Goal: Task Accomplishment & Management: Manage account settings

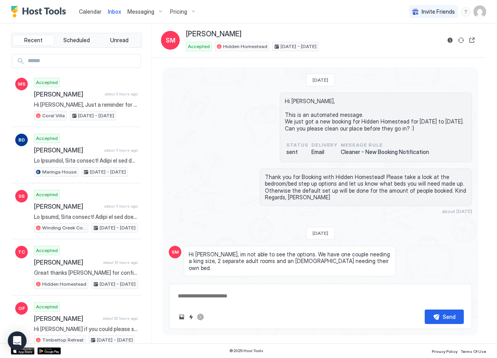
type textarea "*"
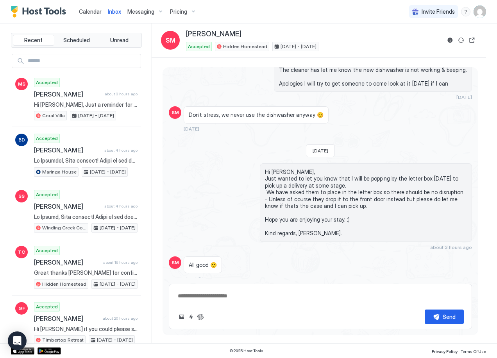
click at [159, 11] on div "Messaging" at bounding box center [145, 11] width 43 height 13
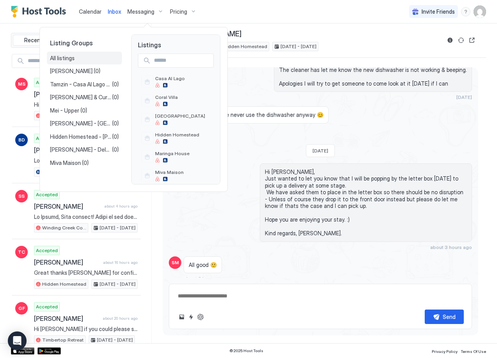
click at [69, 58] on span "All listings" at bounding box center [62, 58] width 25 height 7
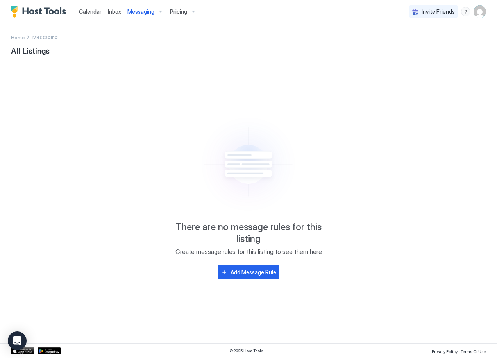
click at [158, 11] on div "Messaging" at bounding box center [145, 11] width 43 height 13
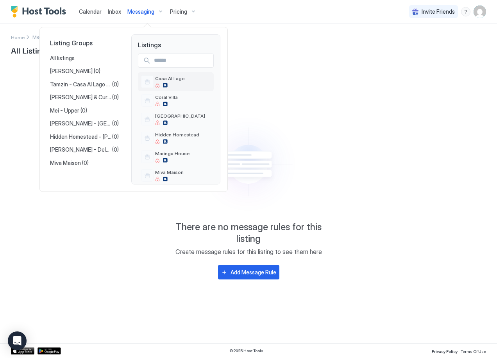
click at [179, 82] on div "Casa Al Lago" at bounding box center [170, 81] width 30 height 12
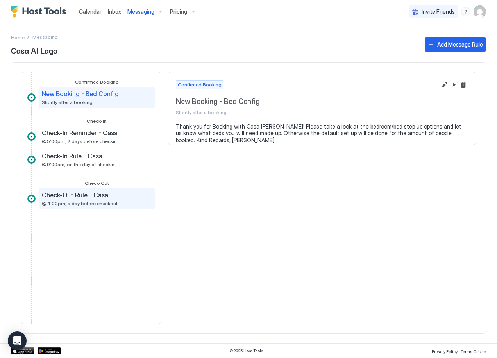
click at [59, 199] on div "Check-Out Rule - Casa @4:00pm, a day before checkout" at bounding box center [80, 198] width 76 height 15
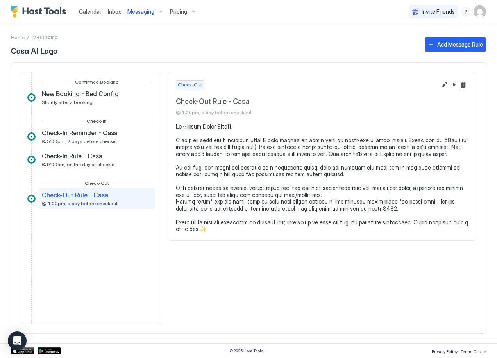
click at [211, 228] on pre at bounding box center [322, 177] width 293 height 109
drag, startPoint x: 370, startPoint y: 187, endPoint x: 250, endPoint y: 189, distance: 119.7
click at [250, 189] on pre at bounding box center [322, 177] width 293 height 109
click at [447, 86] on button "Edit message rule" at bounding box center [444, 84] width 9 height 9
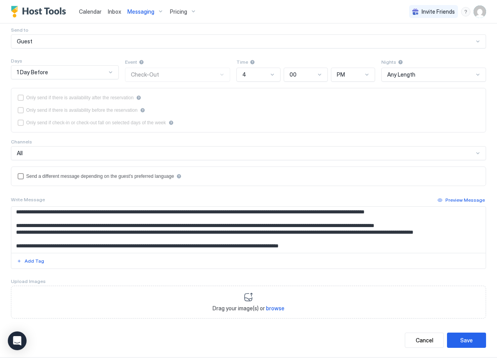
scroll to position [82, 0]
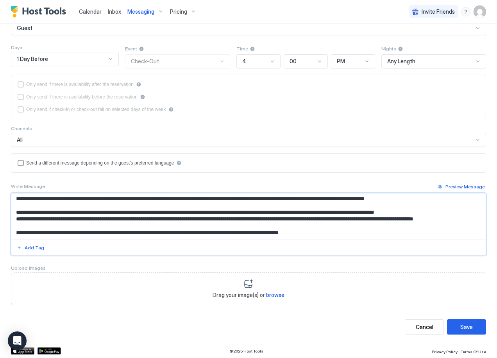
drag, startPoint x: 89, startPoint y: 206, endPoint x: 210, endPoint y: 205, distance: 120.8
click at [210, 205] on textarea "Input Field" at bounding box center [245, 217] width 469 height 46
click at [348, 235] on textarea "Input Field" at bounding box center [245, 217] width 469 height 46
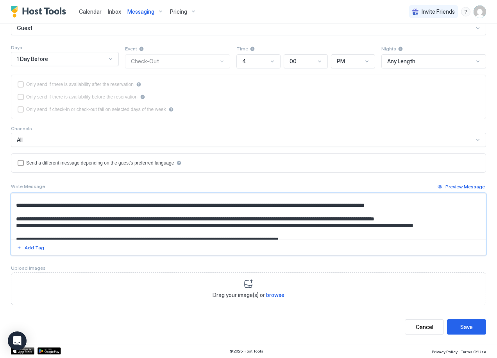
scroll to position [0, 0]
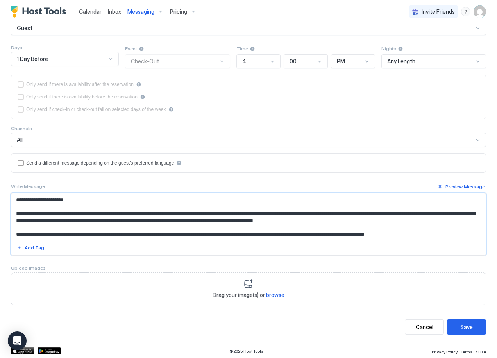
drag, startPoint x: 348, startPoint y: 235, endPoint x: 13, endPoint y: 192, distance: 337.8
click at [13, 192] on div "Write Message Preview Message Add Tag" at bounding box center [249, 219] width 476 height 74
click at [95, 205] on textarea "Input Field" at bounding box center [245, 217] width 469 height 46
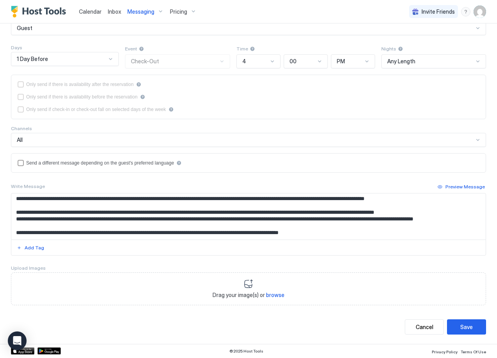
scroll to position [42, 0]
click at [113, 12] on span "Inbox" at bounding box center [114, 11] width 13 height 7
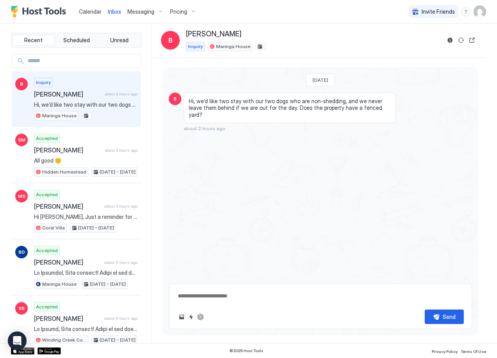
click at [194, 295] on textarea at bounding box center [320, 296] width 287 height 14
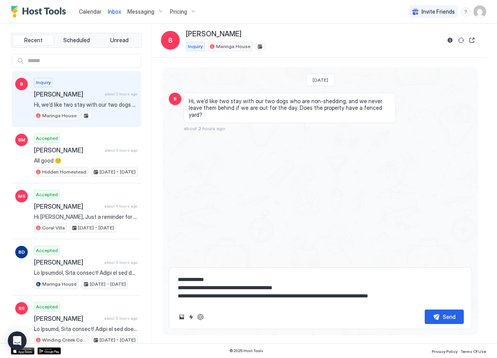
click at [401, 297] on textarea "**********" at bounding box center [320, 288] width 287 height 31
click at [415, 296] on textarea "**********" at bounding box center [320, 288] width 287 height 31
click at [304, 288] on textarea "**********" at bounding box center [320, 288] width 287 height 31
click at [416, 297] on textarea "**********" at bounding box center [320, 288] width 287 height 31
click at [416, 296] on textarea "**********" at bounding box center [320, 288] width 287 height 31
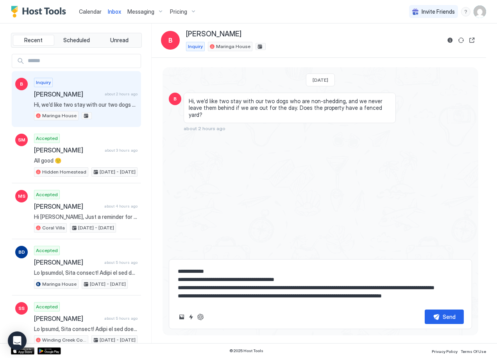
click at [306, 280] on textarea "**********" at bounding box center [320, 283] width 287 height 39
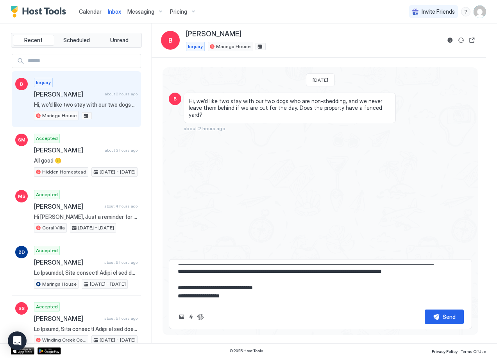
scroll to position [33, 0]
click at [273, 296] on textarea "**********" at bounding box center [320, 283] width 287 height 39
type textarea "**********"
click at [440, 317] on button "Send" at bounding box center [444, 317] width 39 height 14
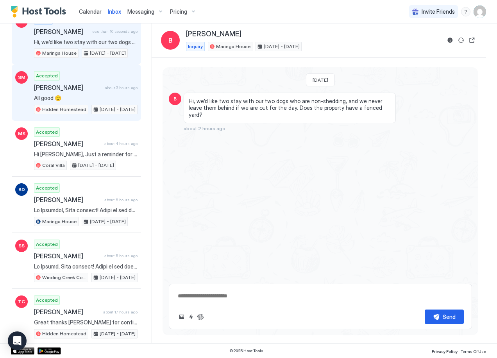
scroll to position [63, 0]
click at [84, 96] on span "All good 🙂" at bounding box center [86, 97] width 104 height 7
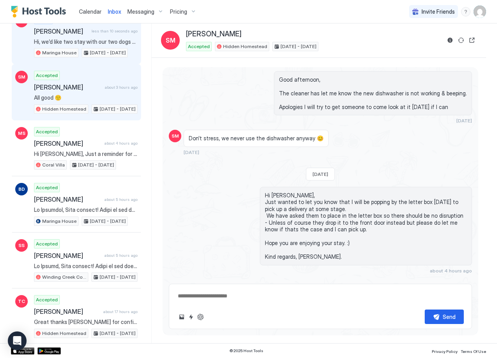
scroll to position [1016, 0]
click at [87, 43] on span "Hi, we’d like two stay with our two dogs who are non-shedding, and we never lea…" at bounding box center [86, 41] width 104 height 7
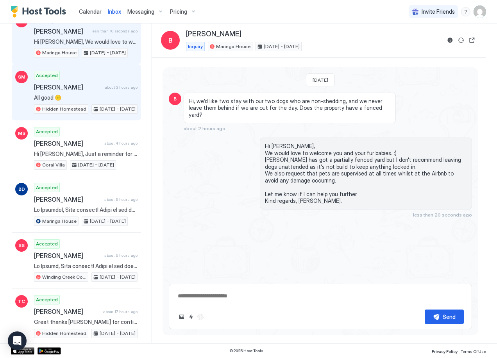
click at [89, 90] on span "[PERSON_NAME]" at bounding box center [68, 87] width 68 height 8
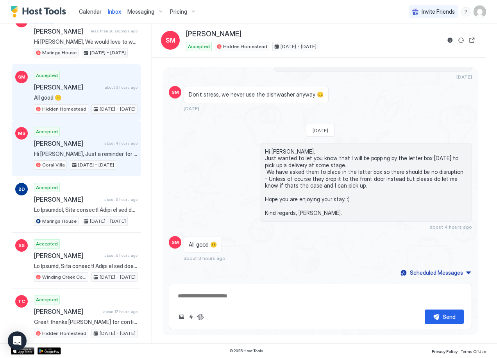
scroll to position [1116, 0]
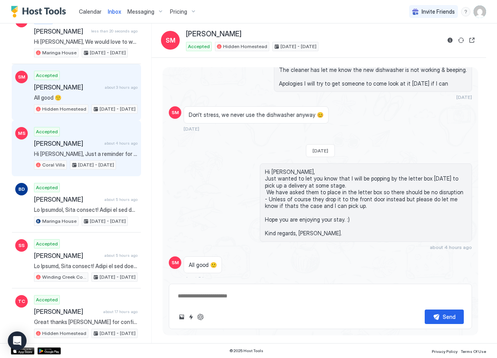
click at [92, 141] on span "[PERSON_NAME]" at bounding box center [67, 144] width 67 height 8
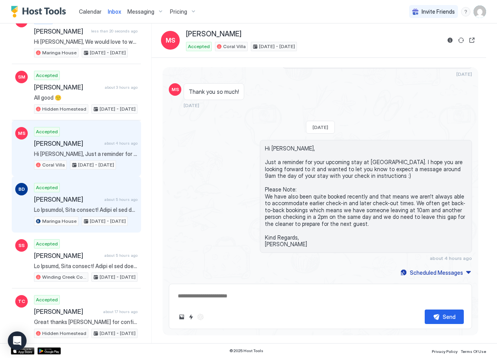
scroll to position [285, 0]
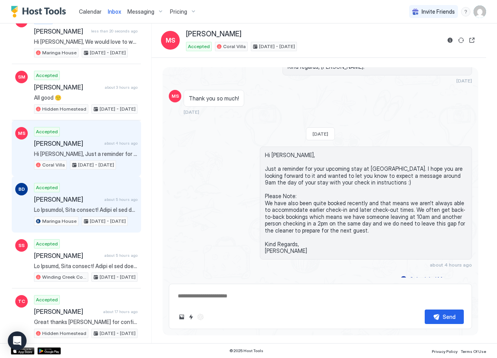
click at [98, 195] on div "Accepted [PERSON_NAME] about 5 hours ago [GEOGRAPHIC_DATA] [DATE] - [DATE]" at bounding box center [86, 204] width 104 height 43
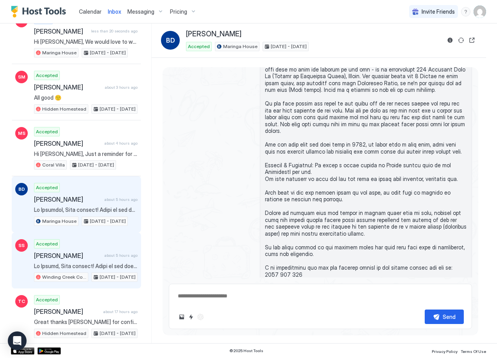
scroll to position [608, 0]
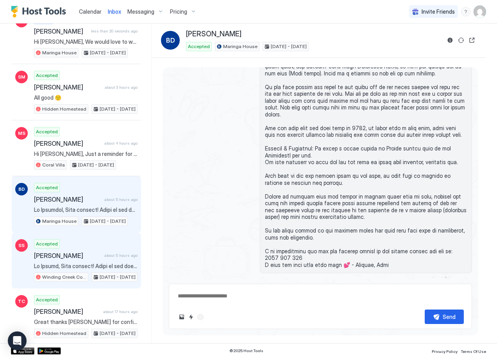
click at [98, 254] on span "[PERSON_NAME]" at bounding box center [67, 256] width 67 height 8
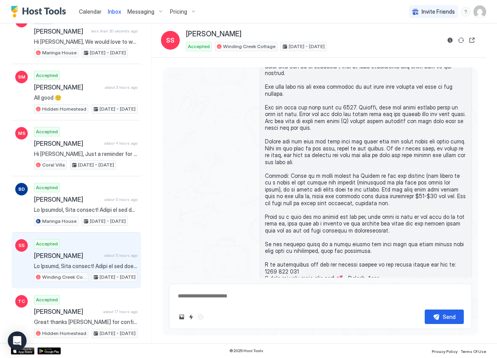
scroll to position [547, 0]
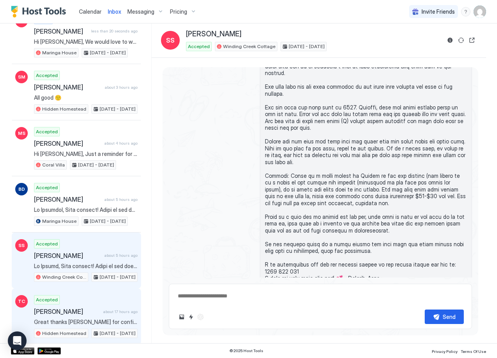
click at [75, 300] on div "Accepted [PERSON_NAME] about 17 hours ago Great thanks [PERSON_NAME] for confir…" at bounding box center [86, 316] width 104 height 43
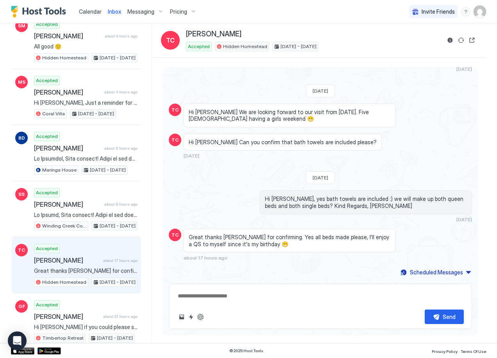
scroll to position [115, 0]
click at [451, 42] on button "Reservation information" at bounding box center [450, 40] width 9 height 9
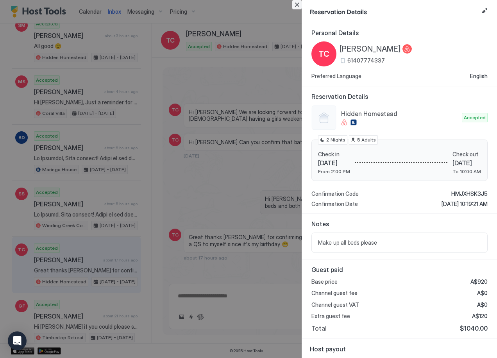
click at [297, 6] on button "Close" at bounding box center [297, 4] width 9 height 9
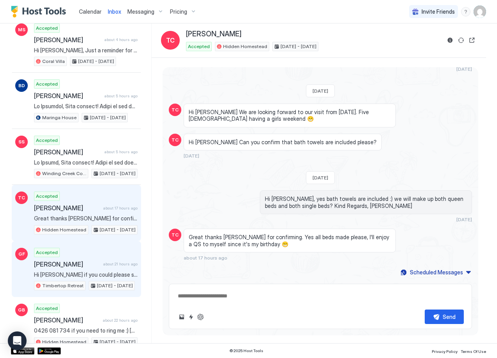
scroll to position [167, 0]
click at [99, 255] on div "Accepted [PERSON_NAME] about 21 hours ago Hi [PERSON_NAME] if you could please …" at bounding box center [86, 269] width 104 height 43
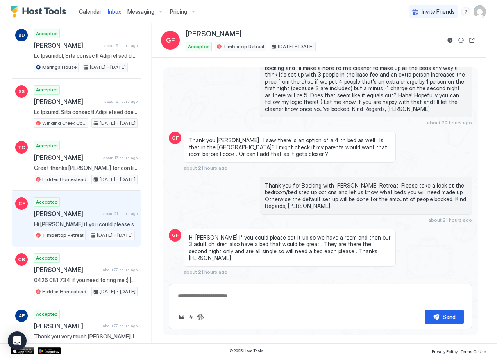
scroll to position [217, 0]
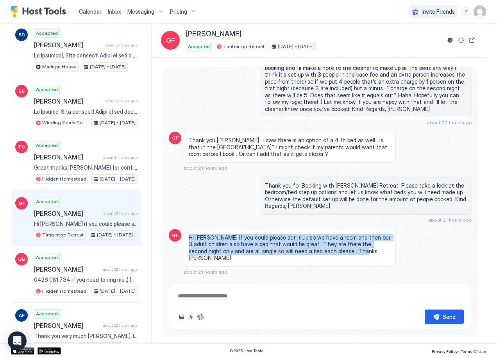
drag, startPoint x: 189, startPoint y: 232, endPoint x: 376, endPoint y: 247, distance: 187.6
click at [376, 247] on span "Hi [PERSON_NAME] if you could please set it up so we have a room and then our 3…" at bounding box center [290, 247] width 202 height 27
click at [314, 241] on span "Hi [PERSON_NAME] if you could please set it up so we have a room and then our 3…" at bounding box center [290, 247] width 202 height 27
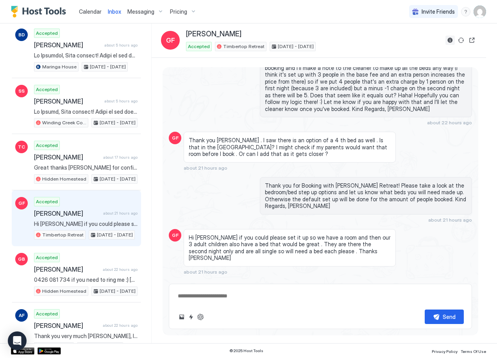
click at [452, 38] on button "Reservation information" at bounding box center [450, 40] width 9 height 9
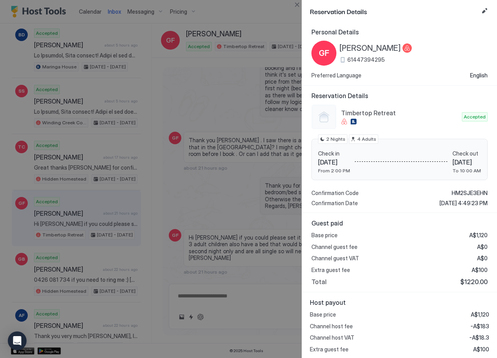
scroll to position [0, 0]
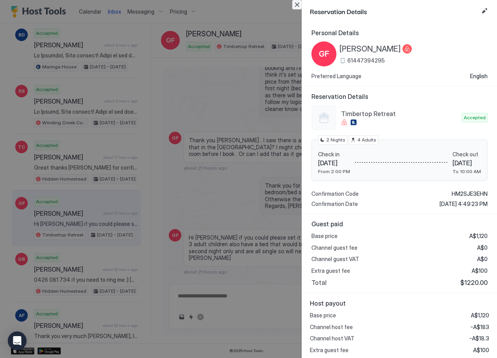
click at [297, 5] on button "Close" at bounding box center [297, 4] width 9 height 9
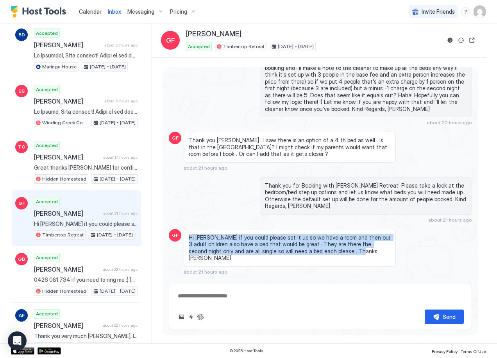
drag, startPoint x: 336, startPoint y: 244, endPoint x: 188, endPoint y: 225, distance: 148.3
click at [188, 229] on div "Hi [PERSON_NAME] if you could please set it up so we have a room and then our 3…" at bounding box center [290, 248] width 212 height 38
click at [452, 39] on button "Reservation information" at bounding box center [450, 40] width 9 height 9
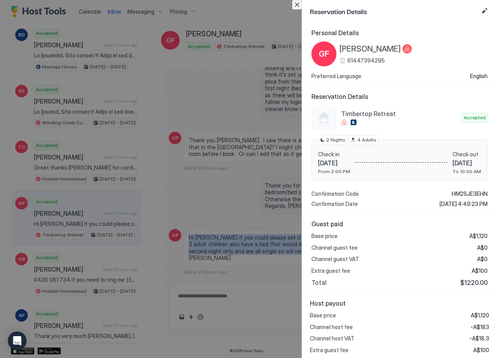
click at [298, 4] on button "Close" at bounding box center [297, 4] width 9 height 9
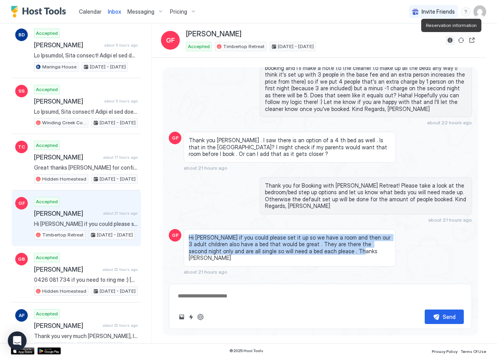
click at [449, 42] on button "Reservation information" at bounding box center [450, 40] width 9 height 9
type textarea "*"
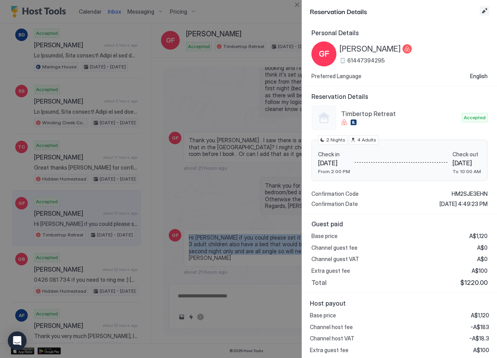
click at [484, 11] on button "Edit reservation" at bounding box center [484, 10] width 9 height 9
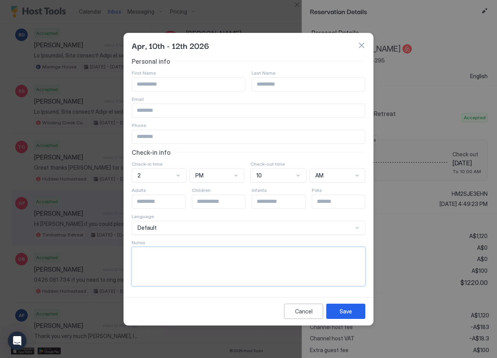
click at [175, 265] on textarea "Input Field" at bounding box center [248, 267] width 233 height 38
type textarea "**********"
click at [351, 314] on div "Save" at bounding box center [346, 311] width 13 height 8
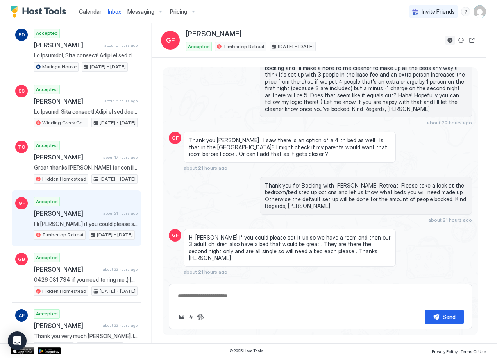
click at [451, 40] on button "Reservation information" at bounding box center [450, 40] width 9 height 9
type textarea "*"
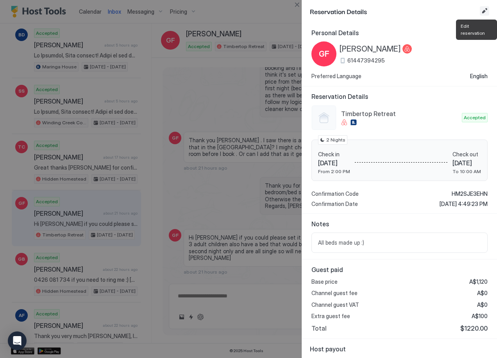
click at [486, 13] on button "Edit reservation" at bounding box center [484, 10] width 9 height 9
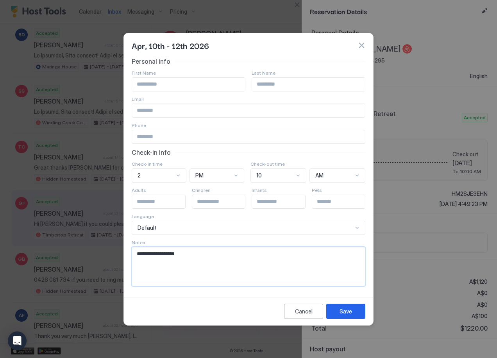
click at [136, 255] on textarea "**********" at bounding box center [248, 267] width 233 height 38
type textarea "**********"
click at [343, 309] on div "Save" at bounding box center [346, 311] width 13 height 8
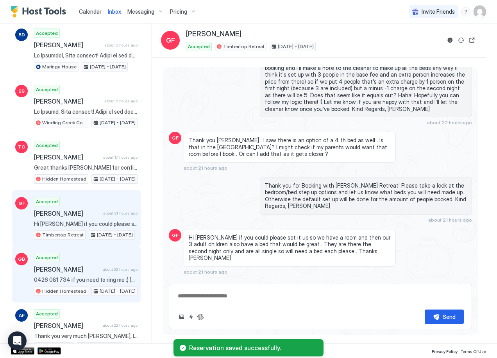
click at [67, 267] on span "[PERSON_NAME]" at bounding box center [67, 270] width 66 height 8
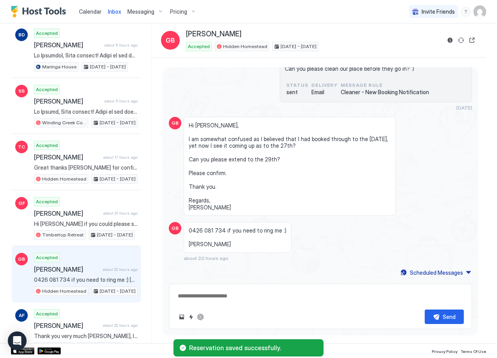
scroll to position [117, 0]
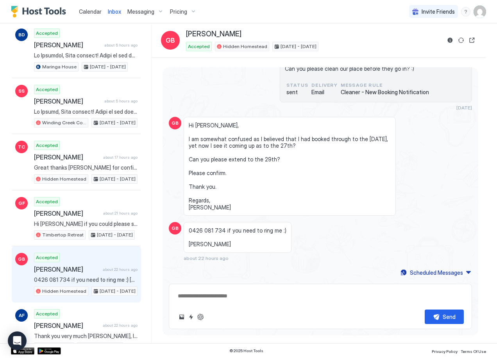
click at [108, 269] on span "about 22 hours ago" at bounding box center [120, 269] width 35 height 5
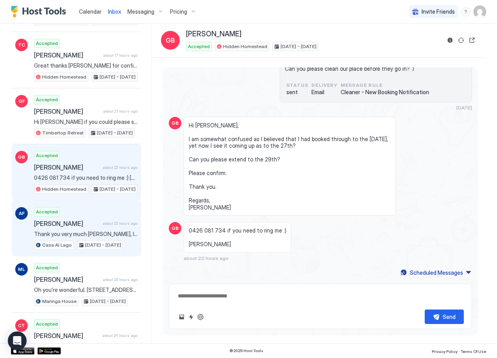
click at [82, 233] on span "Thank you very much [PERSON_NAME], I thought as much but I thought it was worth…" at bounding box center [86, 234] width 104 height 7
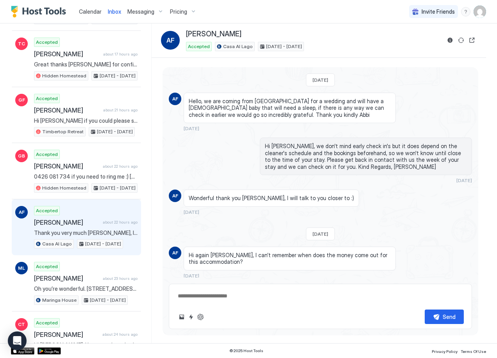
scroll to position [258, 0]
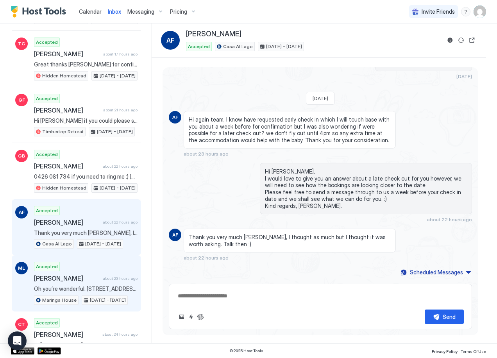
click at [79, 285] on div "Accepted [PERSON_NAME] about 23 hours ago Oh you’re wonderful. [STREET_ADDRESS]…" at bounding box center [86, 283] width 104 height 43
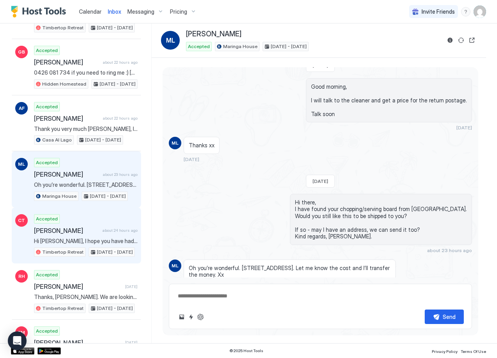
scroll to position [425, 0]
click at [85, 235] on div "Accepted [PERSON_NAME] about 24 hours ago Hi [PERSON_NAME], I hope you have had…" at bounding box center [86, 235] width 104 height 43
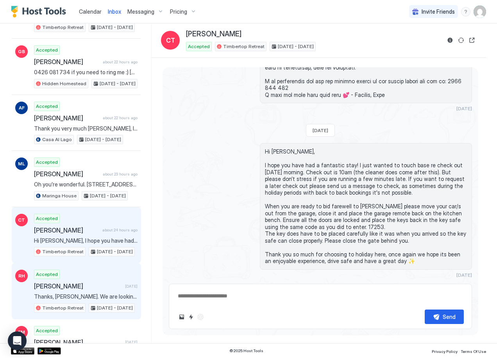
scroll to position [565, 0]
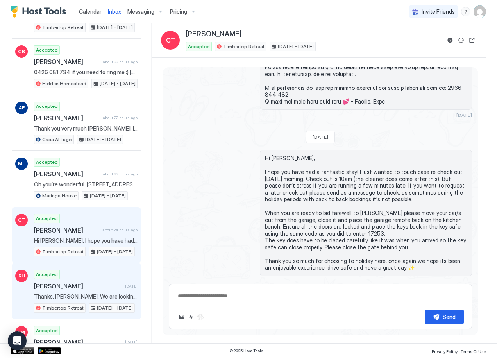
click at [102, 282] on div "Accepted [PERSON_NAME] [DATE] Thanks, [PERSON_NAME]. We are looking forward to …" at bounding box center [86, 291] width 104 height 43
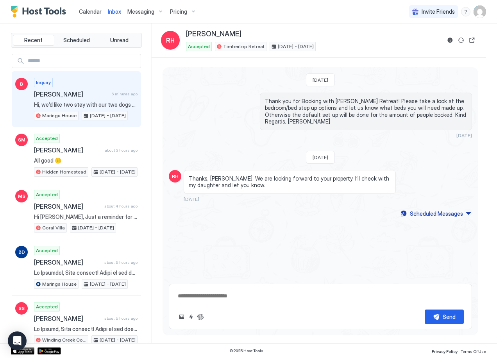
click at [68, 106] on span "Hi, we’d like two stay with our two dogs who are non-shedding, and we never lea…" at bounding box center [86, 104] width 104 height 7
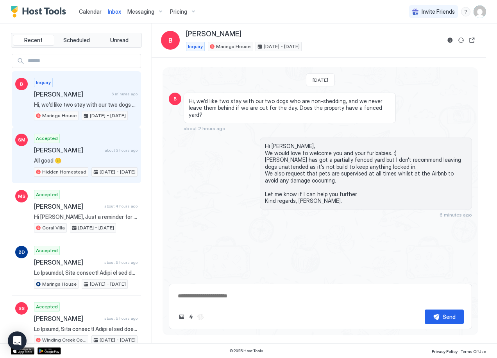
click at [75, 153] on span "[PERSON_NAME]" at bounding box center [68, 150] width 68 height 8
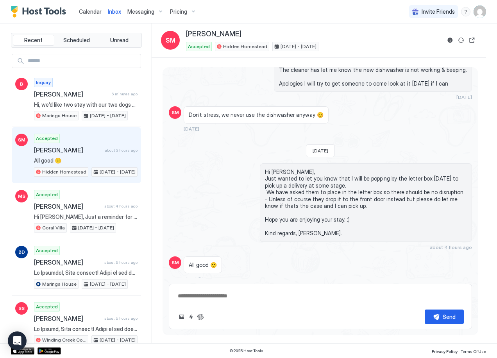
type textarea "*"
click at [93, 10] on span "Calendar" at bounding box center [90, 11] width 23 height 7
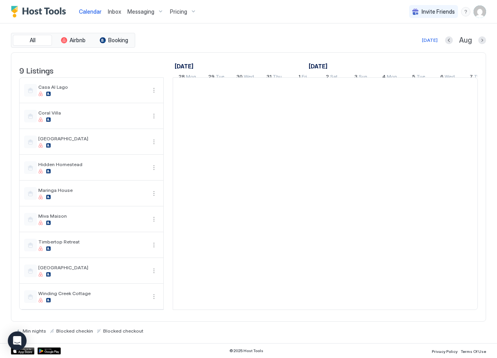
scroll to position [0, 434]
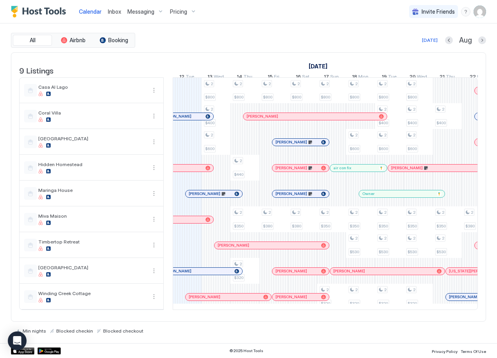
click at [160, 13] on div "Messaging" at bounding box center [145, 11] width 43 height 13
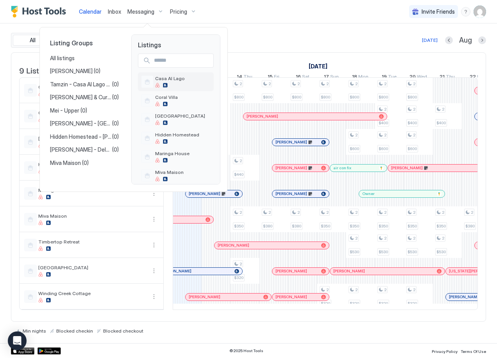
click at [176, 82] on div "Casa Al Lago" at bounding box center [170, 81] width 30 height 12
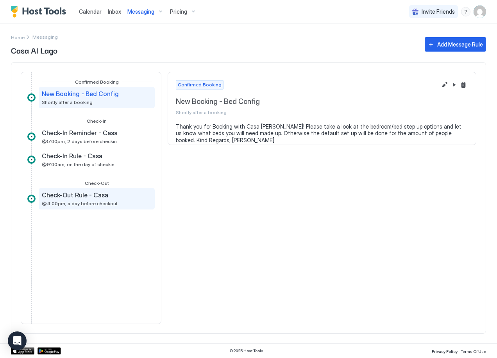
click at [83, 198] on span "Check-Out Rule - Casa" at bounding box center [75, 195] width 66 height 8
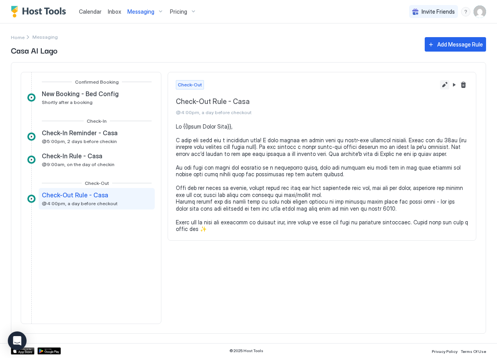
click at [444, 86] on button "Edit message rule" at bounding box center [444, 84] width 9 height 9
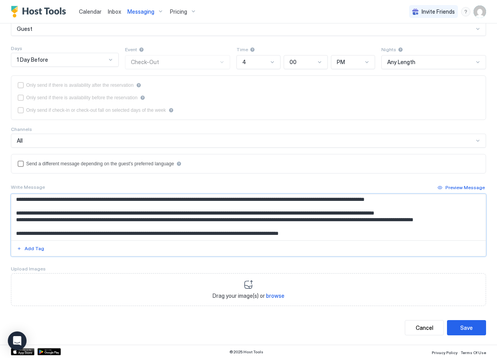
scroll to position [42, 0]
drag, startPoint x: 16, startPoint y: 206, endPoint x: 88, endPoint y: 208, distance: 72.0
click at [88, 208] on textarea "Input Field" at bounding box center [245, 217] width 469 height 46
click at [88, 207] on textarea "Input Field" at bounding box center [245, 217] width 469 height 46
drag, startPoint x: 88, startPoint y: 207, endPoint x: 14, endPoint y: 206, distance: 73.5
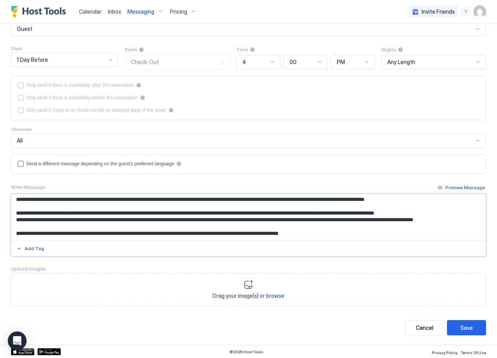
click at [14, 206] on textarea "Input Field" at bounding box center [245, 217] width 469 height 46
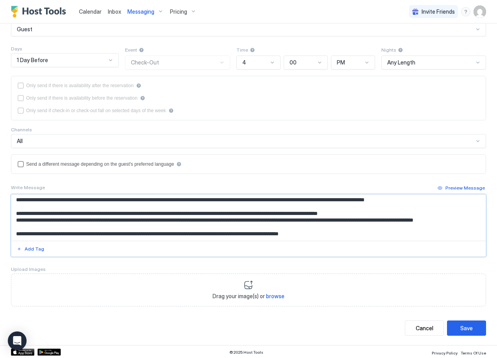
scroll to position [81, 0]
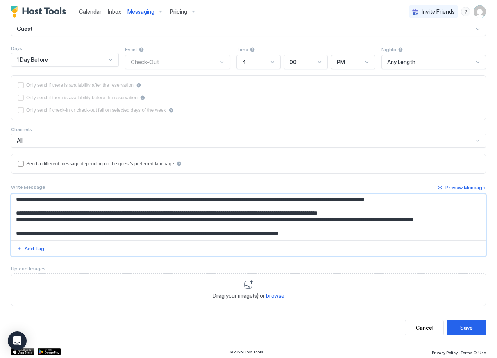
click at [18, 200] on textarea "Input Field" at bounding box center [245, 217] width 469 height 46
paste textarea "**********"
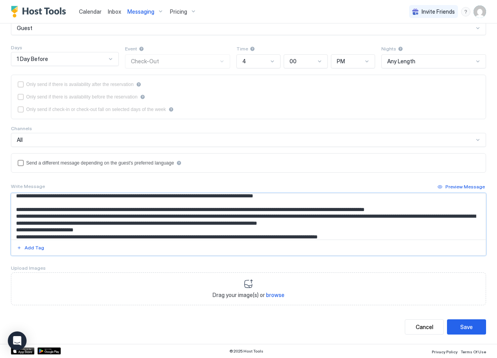
scroll to position [31, 0]
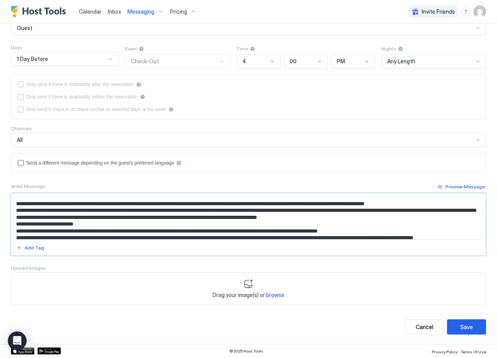
click at [442, 204] on textarea "Input Field" at bounding box center [245, 217] width 469 height 46
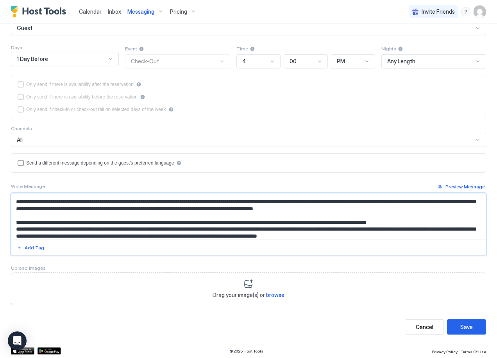
scroll to position [14, 0]
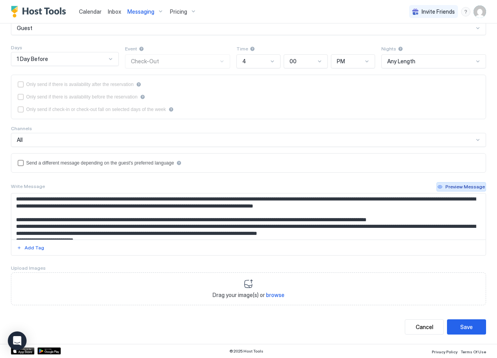
click at [469, 188] on div "Preview Message" at bounding box center [465, 186] width 39 height 7
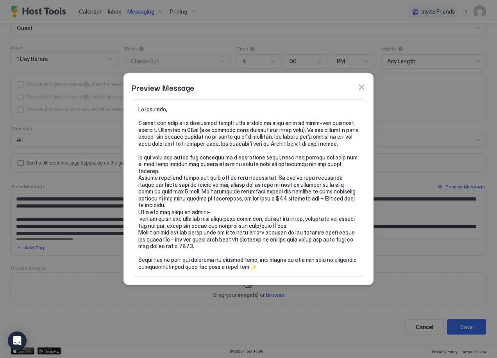
click at [361, 91] on button "button" at bounding box center [362, 87] width 8 height 8
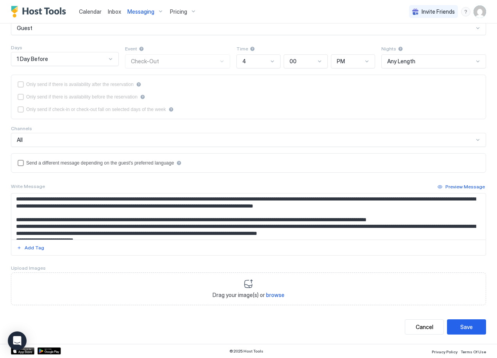
click at [16, 227] on textarea "Input Field" at bounding box center [245, 217] width 469 height 46
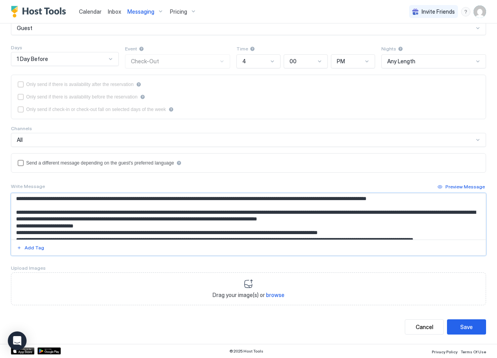
scroll to position [38, 0]
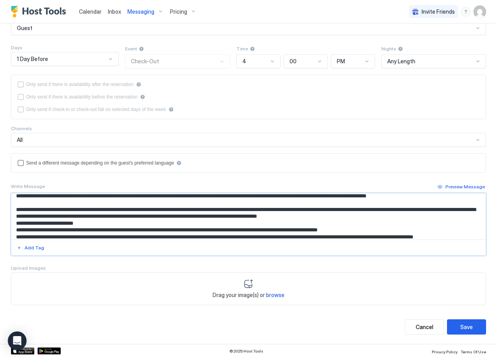
click at [16, 224] on textarea "Input Field" at bounding box center [245, 217] width 469 height 46
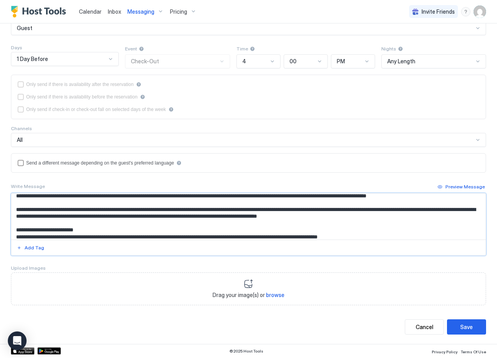
click at [19, 238] on textarea "Input Field" at bounding box center [245, 217] width 469 height 46
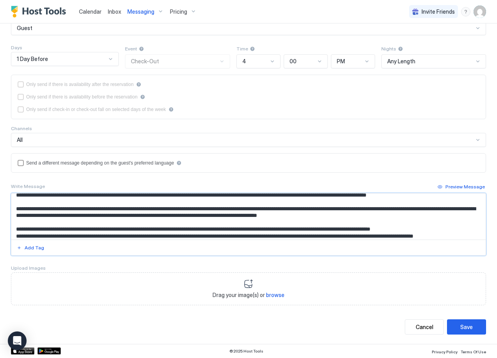
click at [99, 230] on textarea "Input Field" at bounding box center [245, 217] width 469 height 46
drag, startPoint x: 104, startPoint y: 230, endPoint x: 88, endPoint y: 228, distance: 16.1
click at [88, 228] on textarea "Input Field" at bounding box center [245, 217] width 469 height 46
drag, startPoint x: 207, startPoint y: 229, endPoint x: 88, endPoint y: 228, distance: 118.9
click at [88, 228] on textarea "Input Field" at bounding box center [245, 217] width 469 height 46
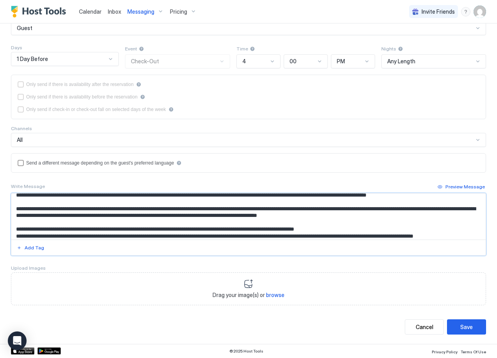
click at [153, 230] on textarea "Input Field" at bounding box center [245, 217] width 469 height 46
click at [217, 229] on textarea "Input Field" at bounding box center [245, 217] width 469 height 46
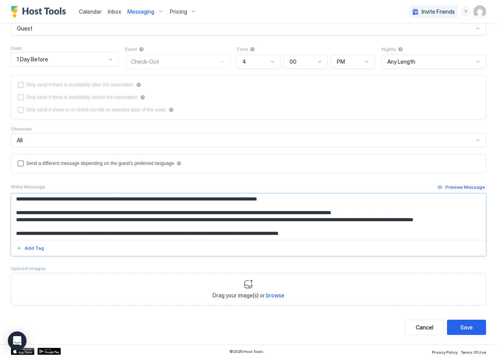
scroll to position [63, 0]
click at [86, 208] on textarea "Input Field" at bounding box center [245, 217] width 469 height 46
drag, startPoint x: 278, startPoint y: 206, endPoint x: 292, endPoint y: 208, distance: 13.8
click at [292, 208] on textarea "Input Field" at bounding box center [245, 217] width 469 height 46
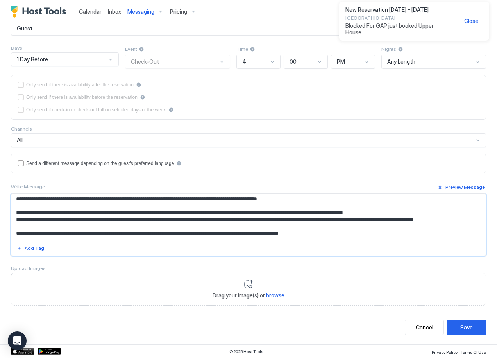
click at [407, 206] on textarea "Input Field" at bounding box center [245, 217] width 469 height 46
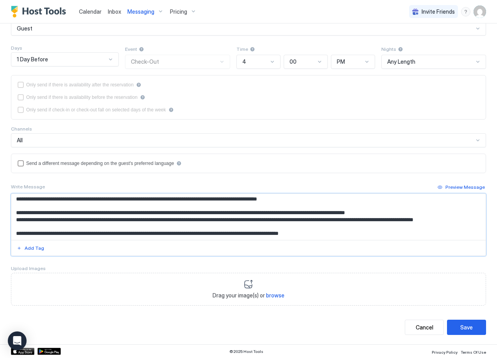
click at [404, 206] on textarea "Input Field" at bounding box center [245, 217] width 469 height 46
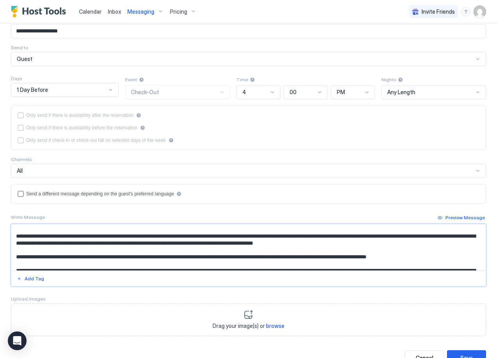
scroll to position [0, 0]
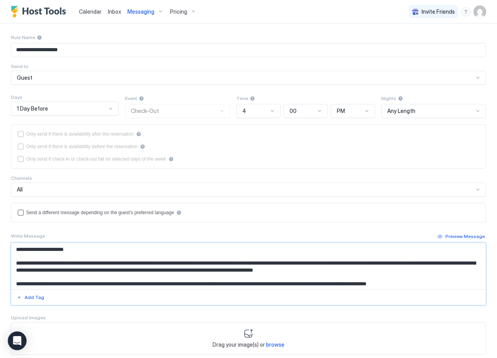
drag, startPoint x: 408, startPoint y: 207, endPoint x: 104, endPoint y: 273, distance: 311.3
click at [104, 273] on textarea "Input Field" at bounding box center [245, 266] width 469 height 46
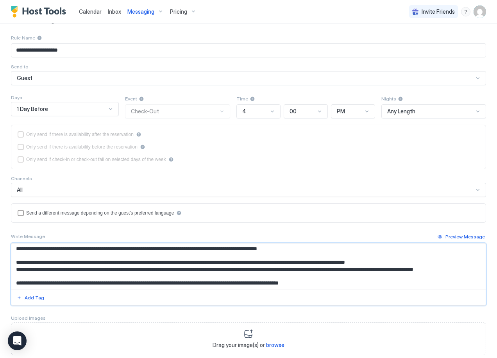
scroll to position [63, 0]
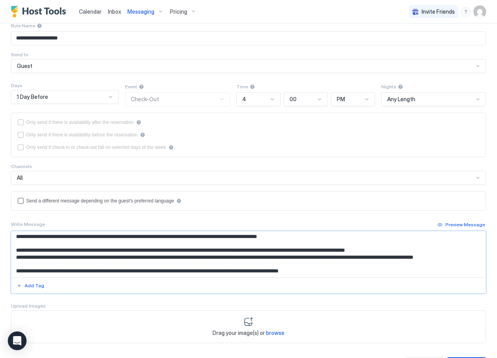
click at [247, 261] on textarea "Input Field" at bounding box center [245, 255] width 469 height 46
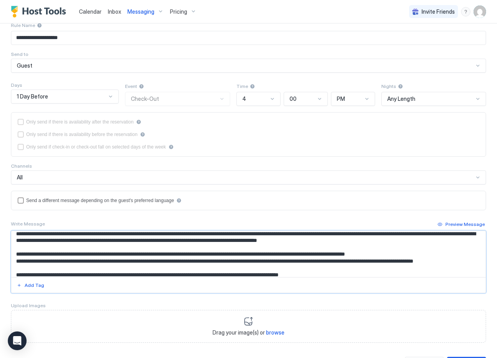
drag, startPoint x: 405, startPoint y: 244, endPoint x: 22, endPoint y: 241, distance: 383.3
click at [23, 241] on textarea "Input Field" at bounding box center [245, 254] width 469 height 46
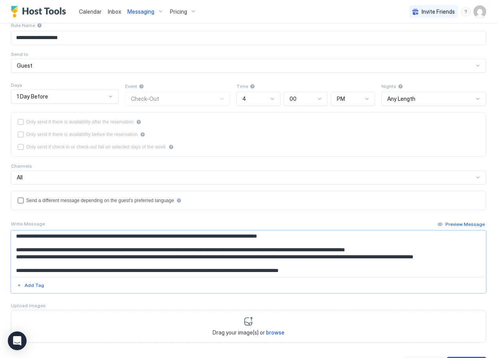
drag, startPoint x: 15, startPoint y: 236, endPoint x: 415, endPoint y: 241, distance: 399.7
click at [415, 241] on textarea "Input Field" at bounding box center [245, 254] width 469 height 46
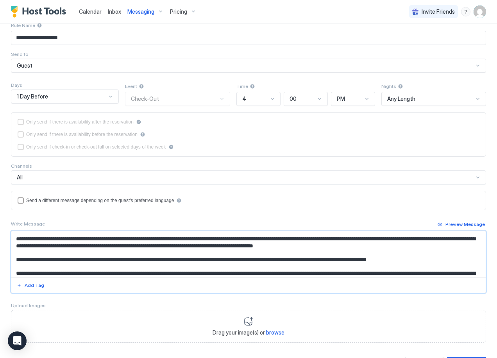
scroll to position [11, 0]
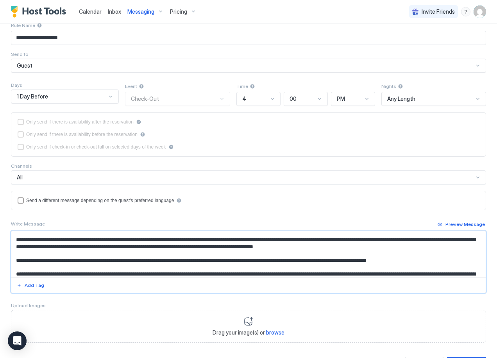
click at [97, 253] on textarea "Input Field" at bounding box center [245, 254] width 469 height 46
click at [104, 251] on textarea "Input Field" at bounding box center [245, 254] width 469 height 46
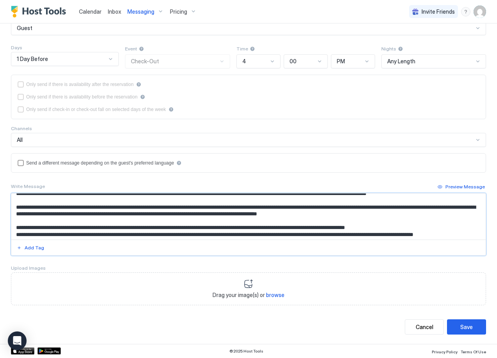
scroll to position [42, 0]
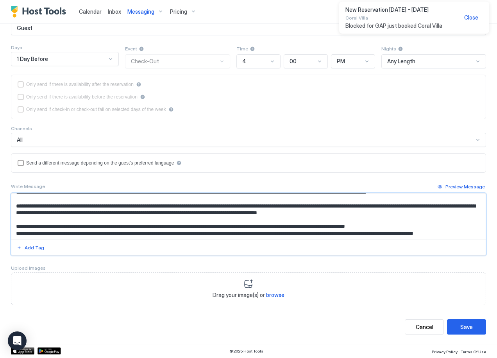
drag, startPoint x: 403, startPoint y: 227, endPoint x: 16, endPoint y: 209, distance: 386.8
click at [16, 209] on textarea "Input Field" at bounding box center [245, 217] width 469 height 46
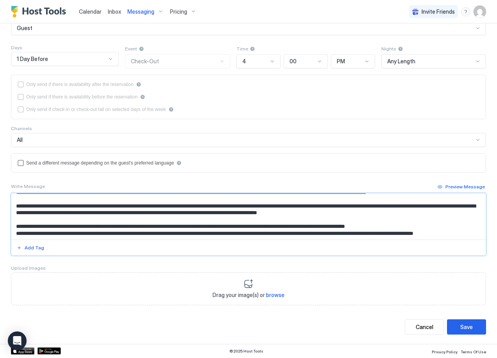
click at [116, 219] on textarea "Input Field" at bounding box center [245, 217] width 469 height 46
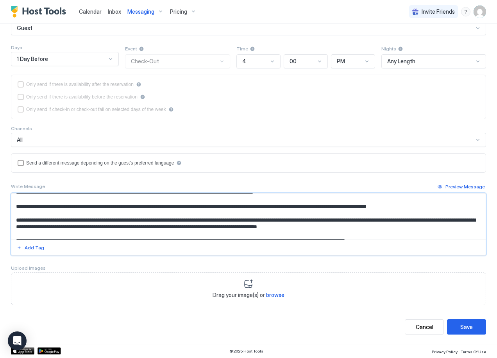
scroll to position [23, 0]
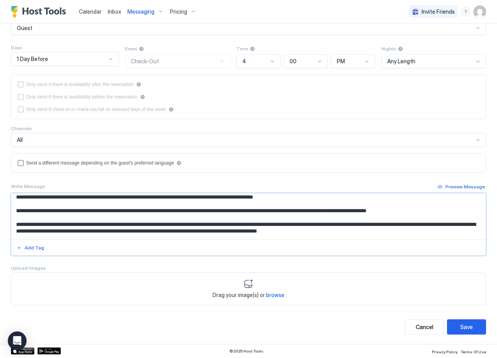
drag, startPoint x: 400, startPoint y: 227, endPoint x: 15, endPoint y: 223, distance: 384.8
click at [15, 223] on textarea "Input Field" at bounding box center [245, 217] width 469 height 46
type textarea "**********"
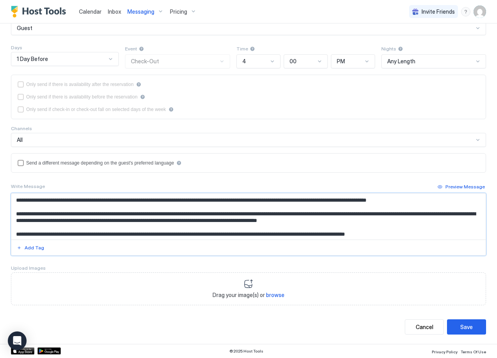
scroll to position [36, 0]
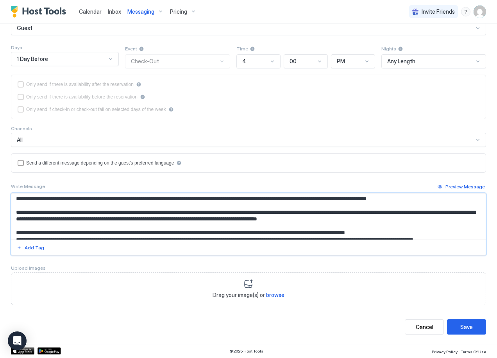
click at [404, 233] on textarea "Input Field" at bounding box center [245, 217] width 469 height 46
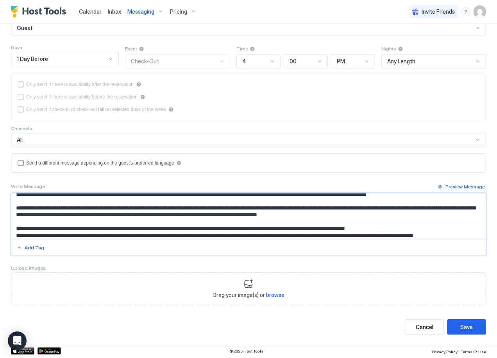
drag, startPoint x: 404, startPoint y: 233, endPoint x: 17, endPoint y: 210, distance: 387.8
click at [17, 210] on textarea "Input Field" at bounding box center [245, 217] width 469 height 46
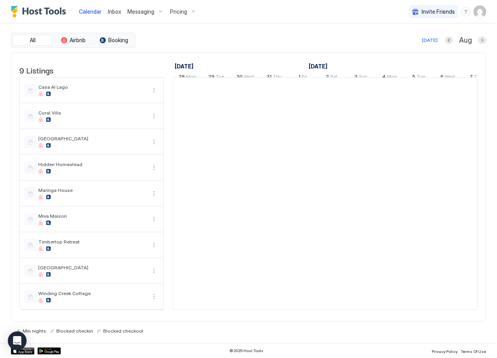
scroll to position [0, 434]
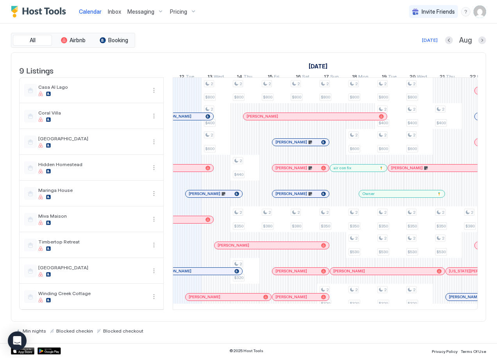
click at [160, 9] on div "Messaging" at bounding box center [145, 11] width 43 height 13
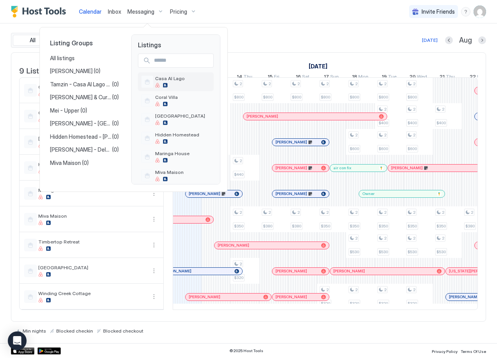
click at [166, 80] on span "Casa Al Lago" at bounding box center [170, 78] width 30 height 6
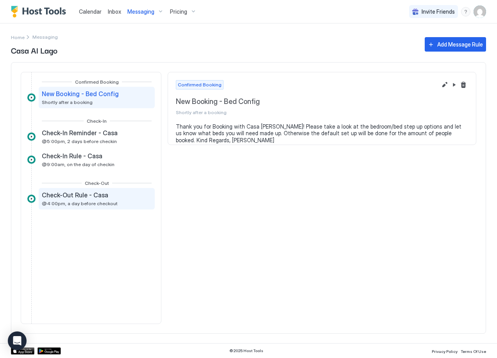
click at [86, 197] on span "Check-Out Rule - Casa" at bounding box center [75, 195] width 66 height 8
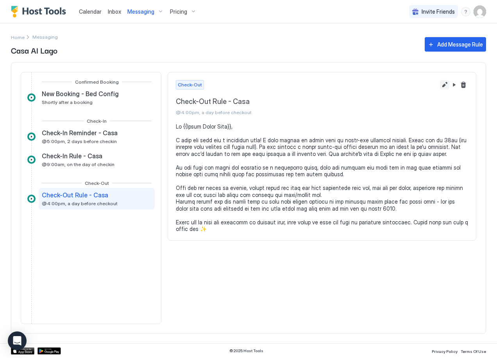
click at [444, 83] on button "Edit message rule" at bounding box center [444, 84] width 9 height 9
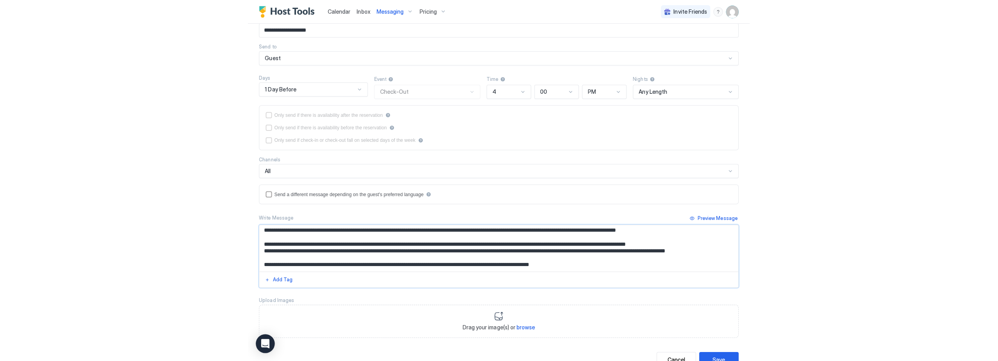
scroll to position [35, 0]
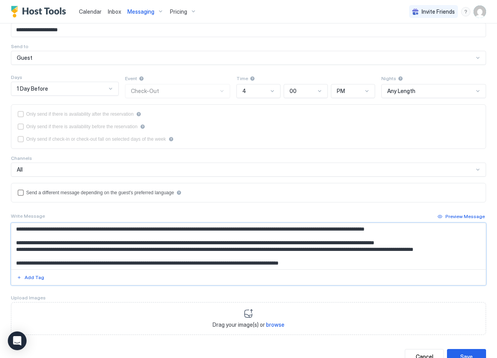
drag, startPoint x: 441, startPoint y: 243, endPoint x: 17, endPoint y: 240, distance: 423.5
click at [17, 240] on textarea "Input Field" at bounding box center [245, 246] width 469 height 46
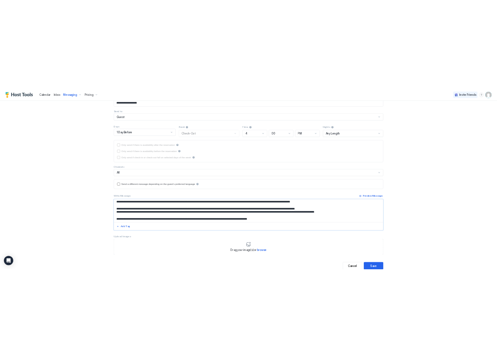
scroll to position [54, 0]
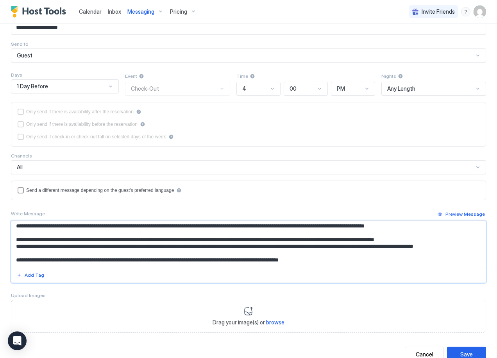
click at [444, 241] on textarea "Input Field" at bounding box center [245, 244] width 469 height 46
drag, startPoint x: 444, startPoint y: 241, endPoint x: 14, endPoint y: 241, distance: 429.8
click at [14, 241] on textarea "Input Field" at bounding box center [245, 244] width 469 height 46
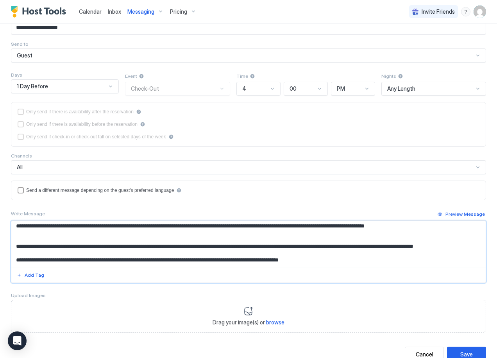
click at [22, 237] on textarea "**********" at bounding box center [245, 244] width 469 height 46
click at [21, 235] on textarea "**********" at bounding box center [245, 244] width 469 height 46
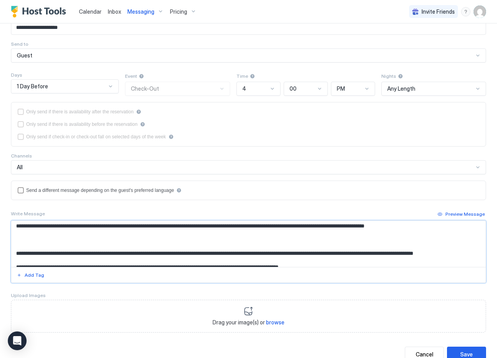
paste textarea "**********"
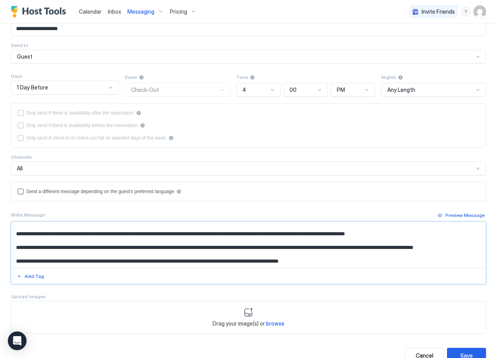
scroll to position [70, 0]
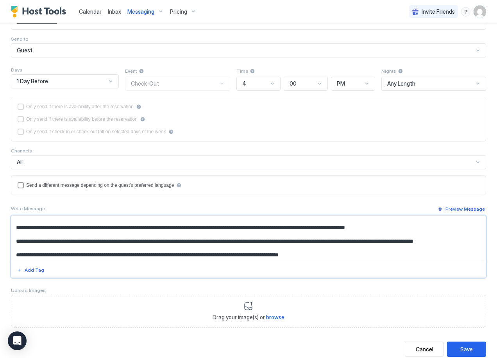
click at [122, 248] on textarea "Input Field" at bounding box center [245, 239] width 469 height 46
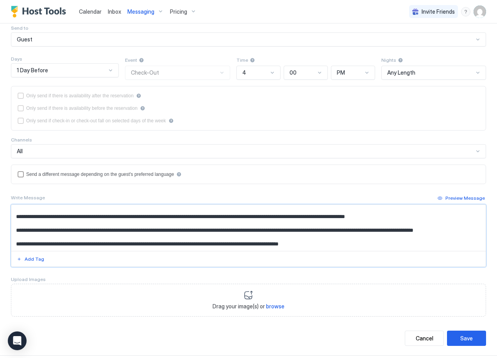
click at [144, 248] on textarea "Input Field" at bounding box center [245, 228] width 469 height 46
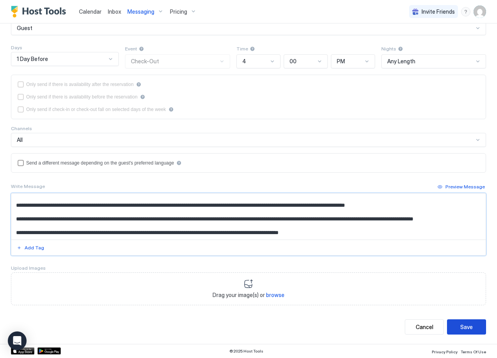
type textarea "**********"
click at [461, 328] on div "Save" at bounding box center [467, 327] width 13 height 8
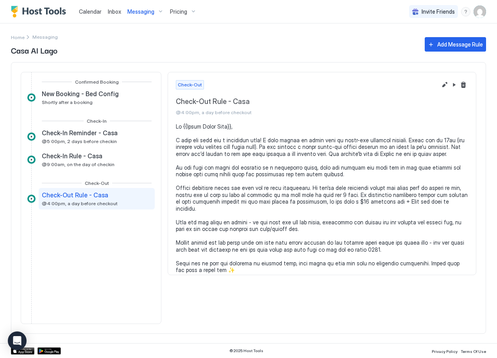
click at [160, 11] on div "Messaging" at bounding box center [145, 11] width 43 height 13
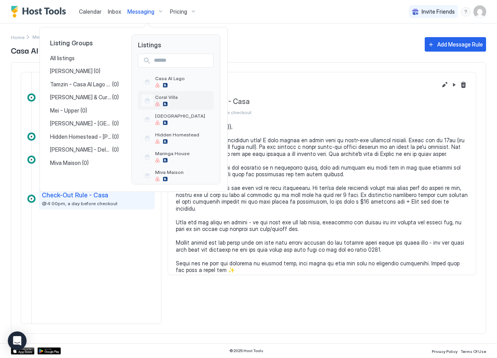
click at [174, 102] on div at bounding box center [166, 104] width 23 height 5
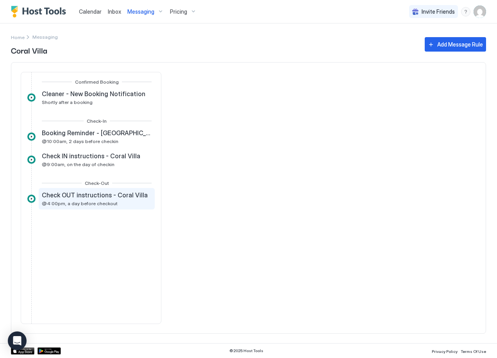
click at [98, 203] on span "@4:00pm, a day before checkout" at bounding box center [80, 204] width 76 height 6
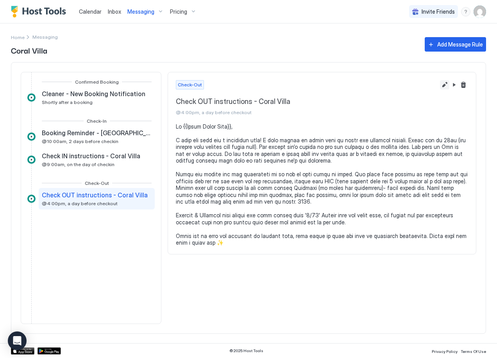
click at [444, 85] on button "Edit message rule" at bounding box center [444, 84] width 9 height 9
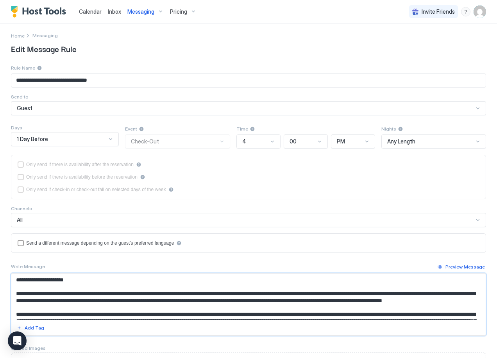
click at [121, 301] on textarea "Input Field" at bounding box center [245, 297] width 469 height 46
drag, startPoint x: 121, startPoint y: 301, endPoint x: 115, endPoint y: 301, distance: 5.5
click at [115, 301] on textarea "Input Field" at bounding box center [245, 297] width 469 height 46
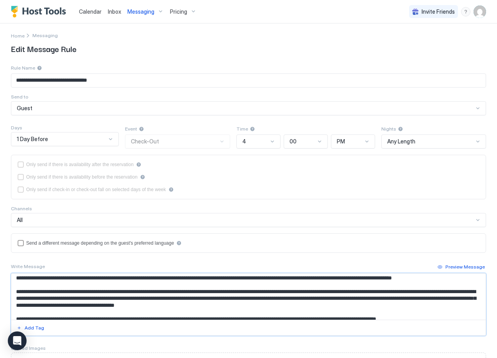
scroll to position [24, 0]
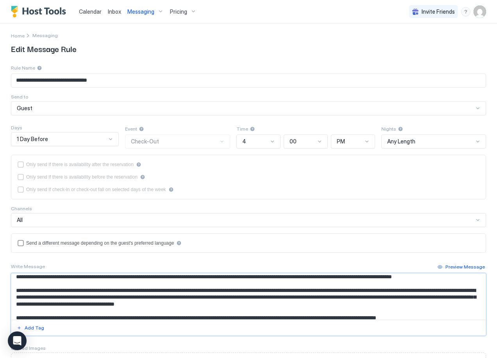
click at [108, 305] on textarea "Input Field" at bounding box center [245, 297] width 469 height 46
click at [110, 304] on textarea "Input Field" at bounding box center [245, 297] width 469 height 46
paste textarea "**********"
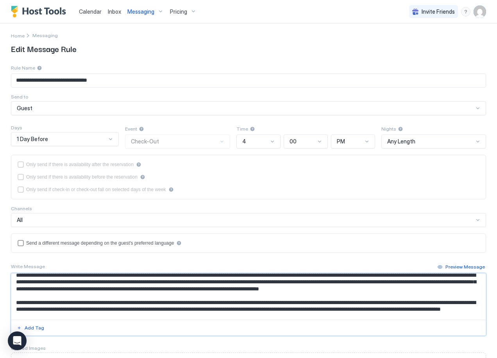
scroll to position [41, 0]
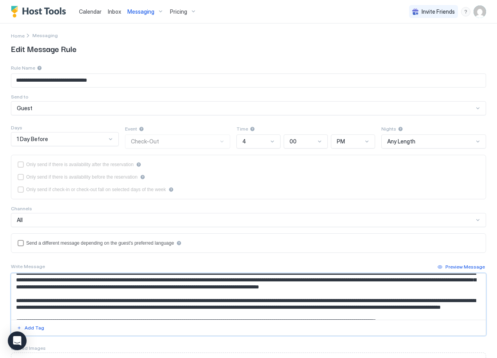
click at [127, 287] on textarea "Input Field" at bounding box center [245, 297] width 469 height 46
drag, startPoint x: 139, startPoint y: 289, endPoint x: 127, endPoint y: 288, distance: 11.8
click at [127, 288] on textarea "Input Field" at bounding box center [245, 297] width 469 height 46
click at [109, 287] on textarea "Input Field" at bounding box center [245, 297] width 469 height 46
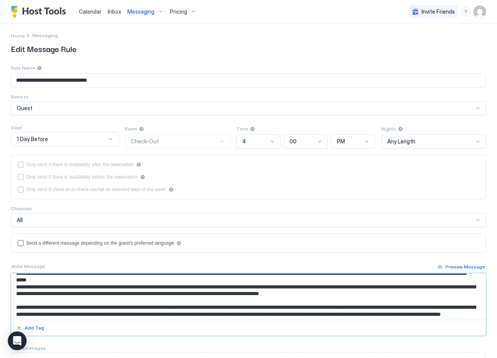
scroll to position [55, 0]
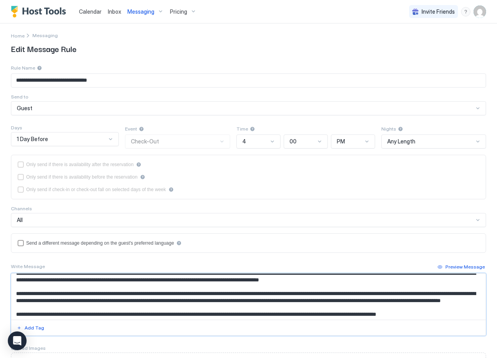
click at [18, 280] on textarea "Input Field" at bounding box center [245, 297] width 469 height 46
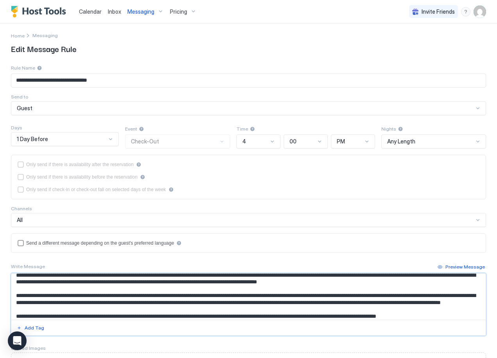
scroll to position [54, 0]
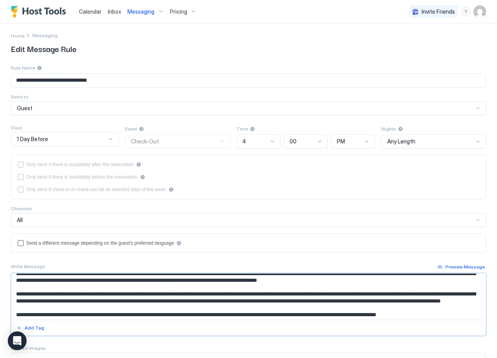
drag, startPoint x: 189, startPoint y: 302, endPoint x: 156, endPoint y: 301, distance: 32.9
click at [156, 301] on textarea "Input Field" at bounding box center [245, 297] width 469 height 46
drag, startPoint x: 354, startPoint y: 302, endPoint x: 371, endPoint y: 303, distance: 16.9
click at [371, 303] on textarea "Input Field" at bounding box center [245, 297] width 469 height 46
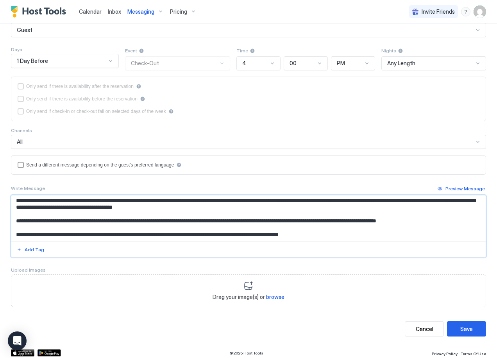
scroll to position [82, 0]
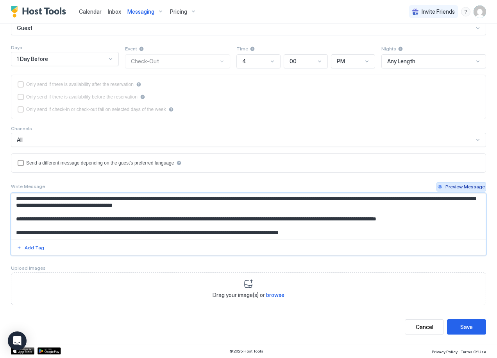
click at [467, 185] on div "Preview Message" at bounding box center [465, 186] width 39 height 7
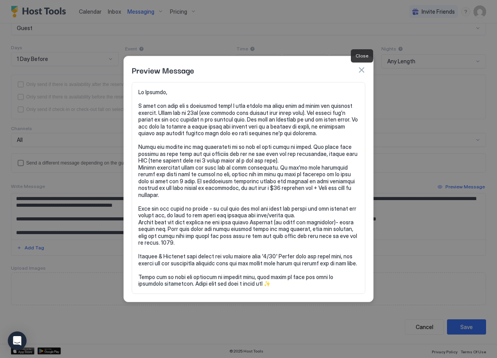
click at [362, 69] on button "button" at bounding box center [362, 70] width 8 height 8
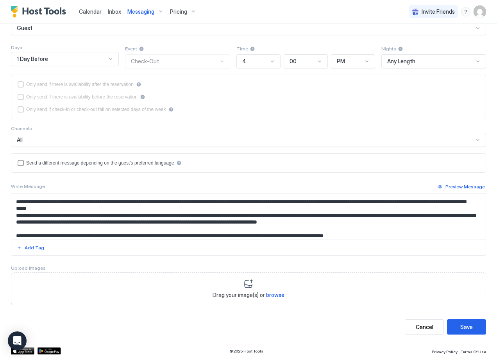
scroll to position [32, 0]
click at [16, 223] on textarea "Input Field" at bounding box center [245, 217] width 469 height 46
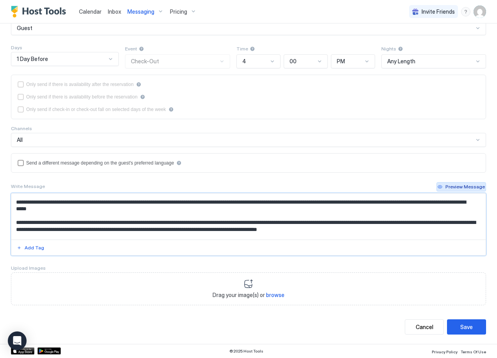
type textarea "**********"
click at [446, 186] on div "Preview Message" at bounding box center [465, 186] width 39 height 7
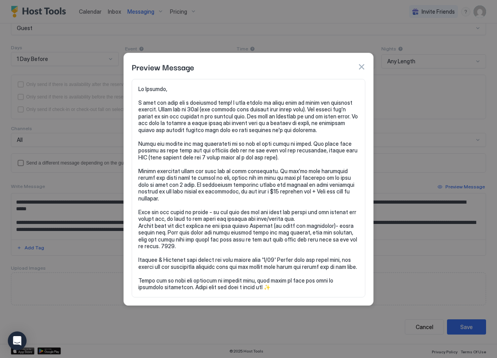
click at [363, 65] on button "button" at bounding box center [362, 67] width 8 height 8
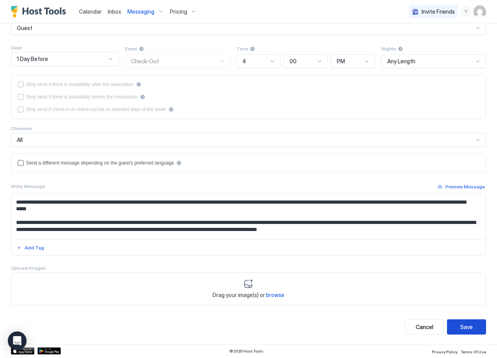
click at [463, 329] on div "Save" at bounding box center [467, 327] width 13 height 8
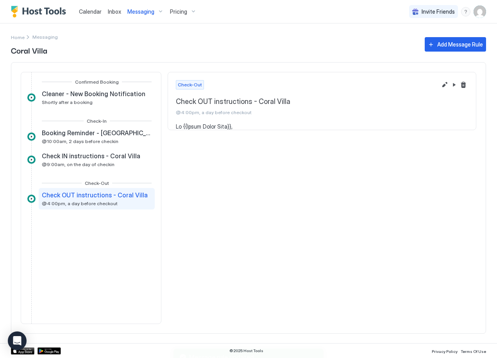
scroll to position [0, 0]
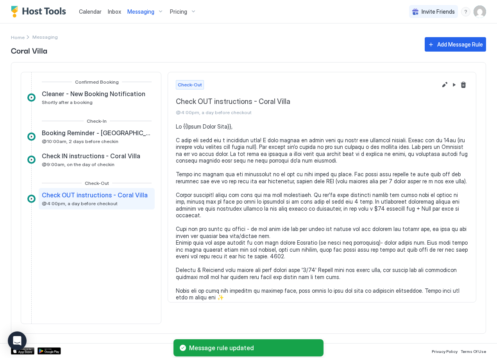
click at [158, 13] on div "Messaging" at bounding box center [145, 11] width 43 height 13
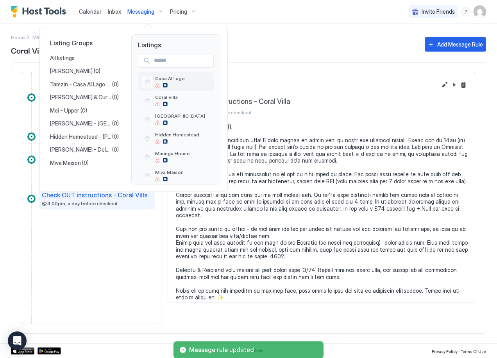
click at [176, 82] on div "Casa Al Lago" at bounding box center [170, 81] width 30 height 12
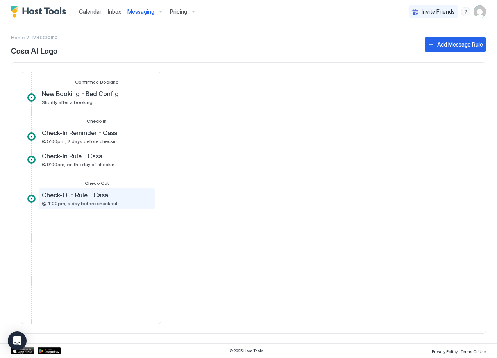
click at [90, 198] on span "Check-Out Rule - Casa" at bounding box center [75, 195] width 66 height 8
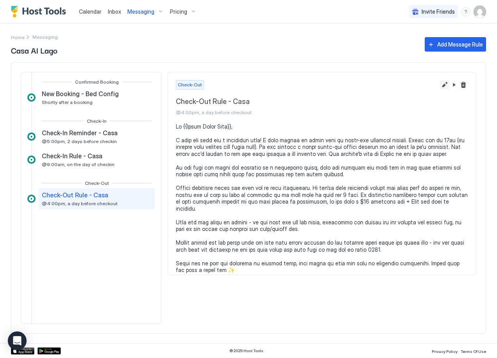
click at [443, 85] on button "Edit message rule" at bounding box center [444, 84] width 9 height 9
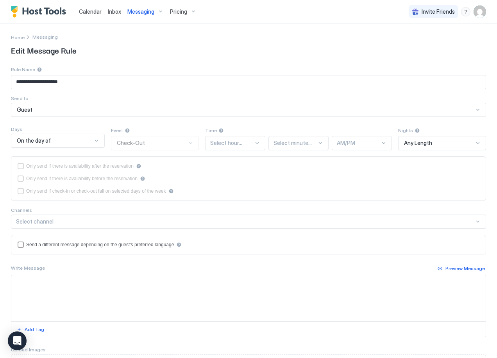
type textarea "**********"
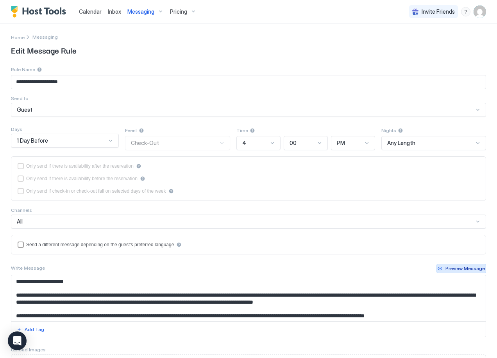
click at [457, 267] on div "Preview Message" at bounding box center [465, 268] width 39 height 7
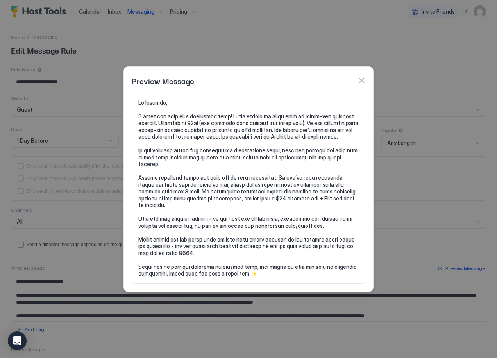
click at [360, 84] on button "button" at bounding box center [362, 81] width 8 height 8
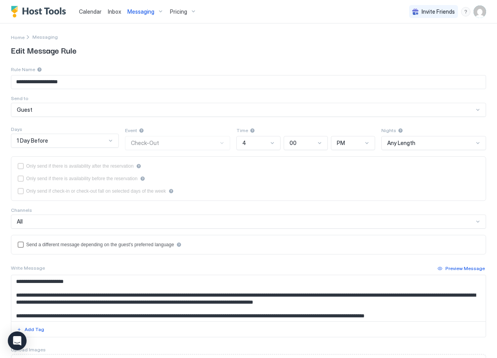
click at [159, 11] on div "Messaging" at bounding box center [145, 11] width 43 height 13
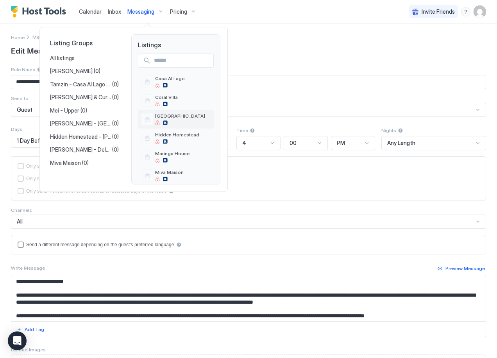
click at [172, 116] on span "[GEOGRAPHIC_DATA]" at bounding box center [180, 116] width 50 height 6
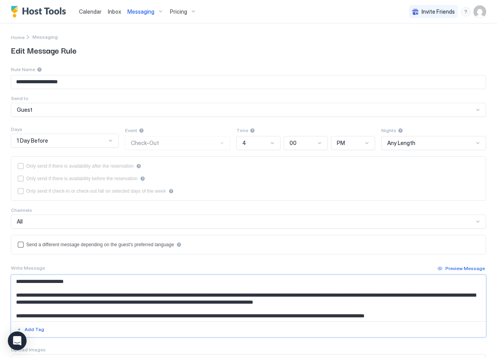
drag, startPoint x: 15, startPoint y: 279, endPoint x: 24, endPoint y: 282, distance: 9.8
click at [24, 282] on textarea "Input Field" at bounding box center [245, 298] width 469 height 46
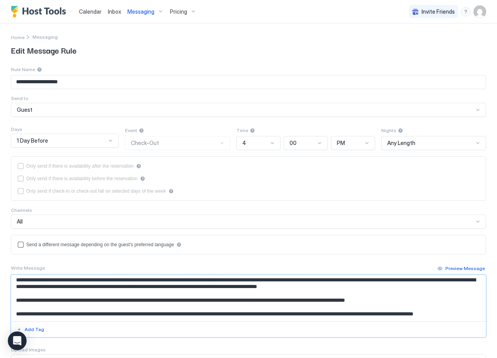
click at [76, 294] on textarea "Input Field" at bounding box center [245, 298] width 469 height 46
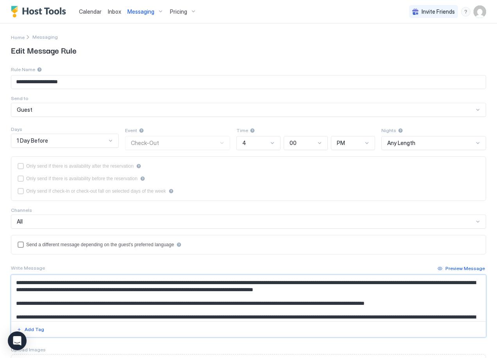
scroll to position [46, 0]
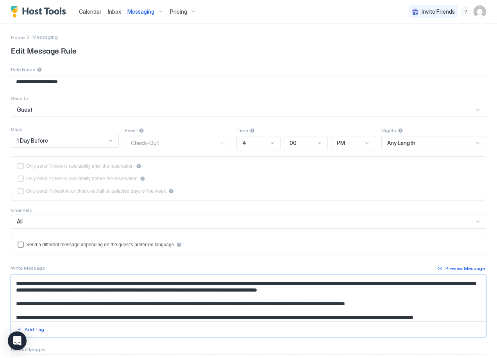
drag, startPoint x: 15, startPoint y: 280, endPoint x: 133, endPoint y: 304, distance: 120.0
click at [133, 304] on textarea "Input Field" at bounding box center [245, 298] width 469 height 46
click at [17, 283] on textarea "Input Field" at bounding box center [245, 298] width 469 height 46
drag, startPoint x: 17, startPoint y: 284, endPoint x: 402, endPoint y: 305, distance: 385.8
click at [402, 305] on textarea "Input Field" at bounding box center [245, 298] width 469 height 46
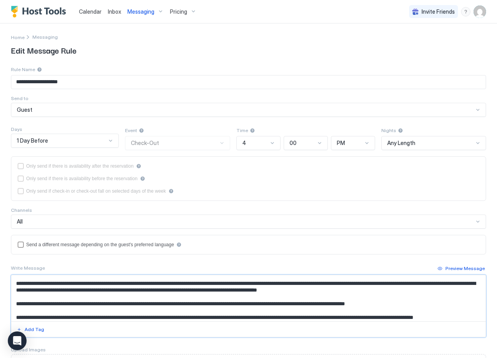
click at [52, 297] on textarea "Input Field" at bounding box center [245, 298] width 469 height 46
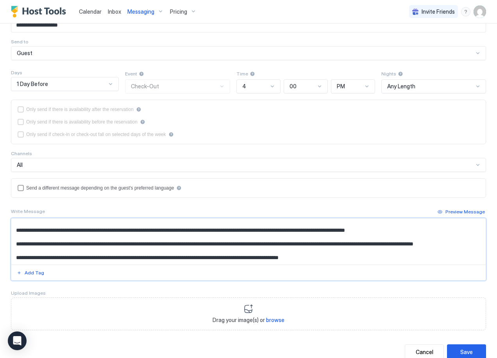
scroll to position [82, 0]
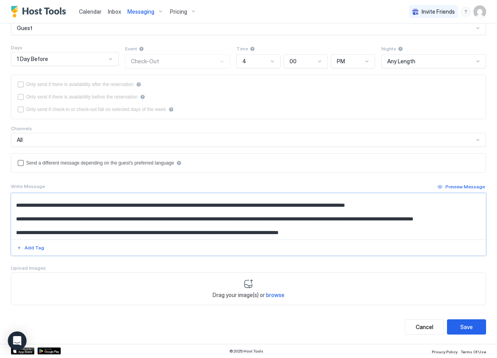
click at [463, 191] on button "Preview Message" at bounding box center [462, 186] width 50 height 9
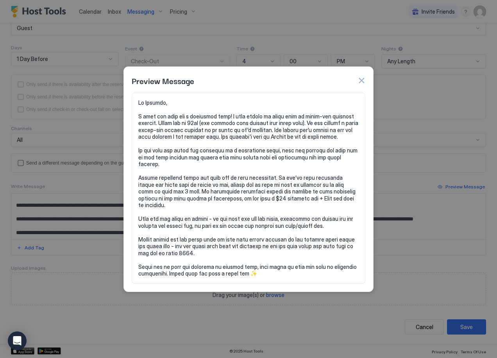
click at [459, 330] on div at bounding box center [248, 179] width 497 height 358
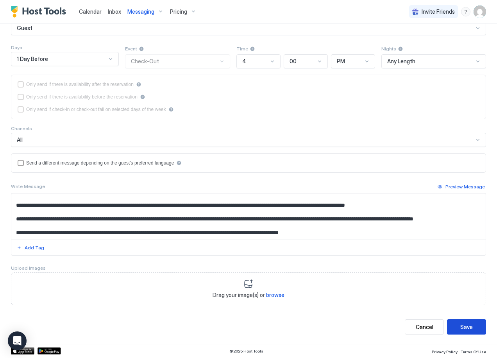
click at [467, 328] on div "Save" at bounding box center [467, 327] width 13 height 8
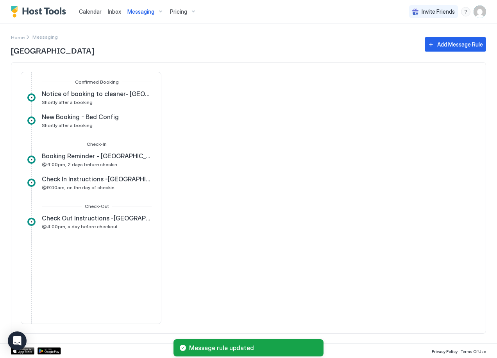
click at [158, 12] on div "Messaging" at bounding box center [145, 11] width 43 height 13
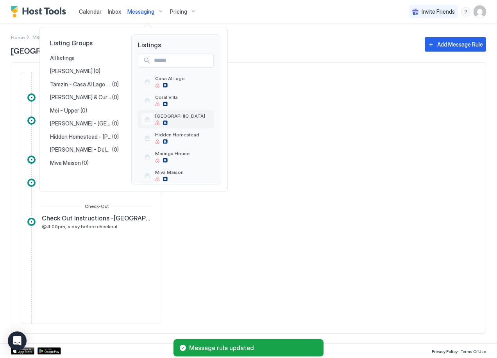
click at [177, 119] on div "[GEOGRAPHIC_DATA]" at bounding box center [180, 119] width 50 height 12
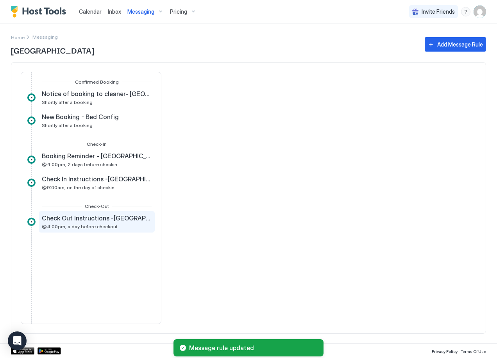
click at [117, 225] on div "Check Out Instructions -Currawong House @4:00pm, a day before checkout" at bounding box center [97, 221] width 110 height 15
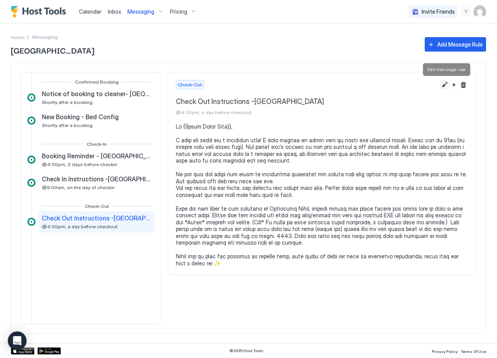
click at [443, 85] on button "Edit message rule" at bounding box center [444, 84] width 9 height 9
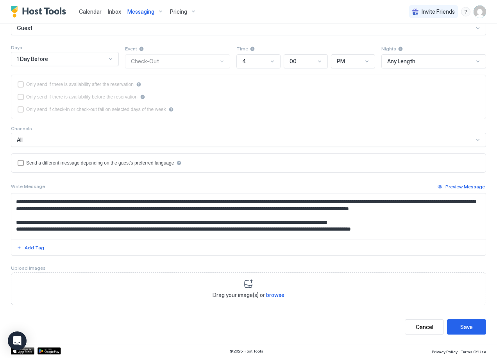
scroll to position [11, 0]
click at [413, 237] on textarea "Input Field" at bounding box center [245, 217] width 469 height 46
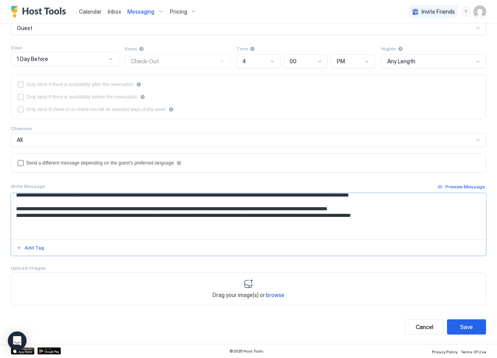
paste textarea "**********"
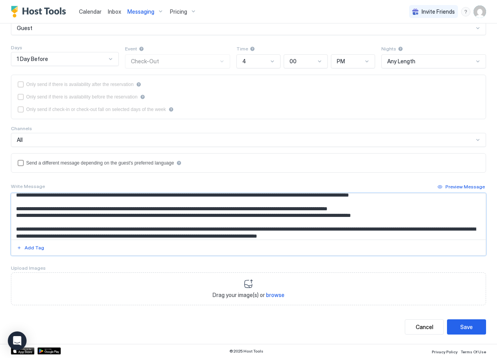
scroll to position [46, 0]
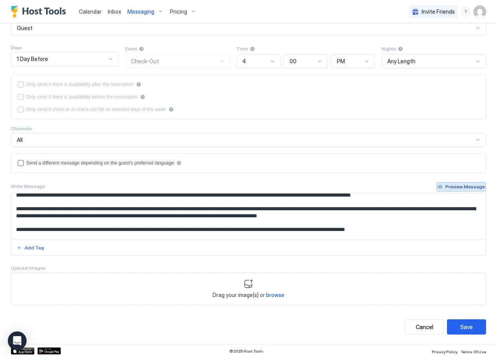
click at [461, 188] on div "Preview Message" at bounding box center [465, 186] width 39 height 7
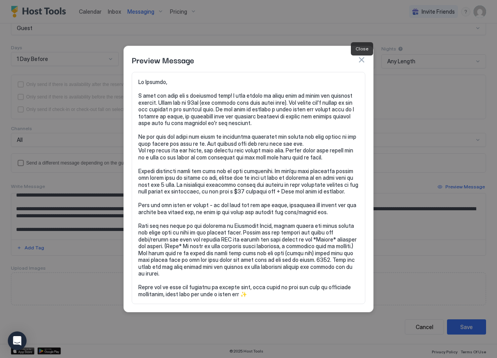
click at [362, 63] on button "button" at bounding box center [362, 60] width 8 height 8
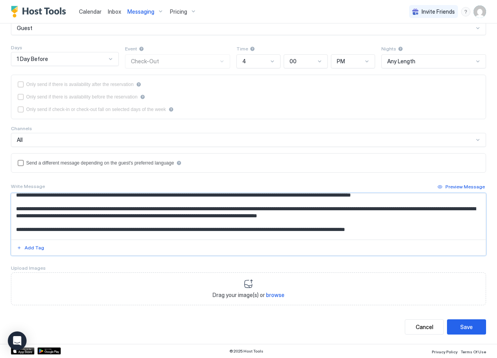
scroll to position [97, 0]
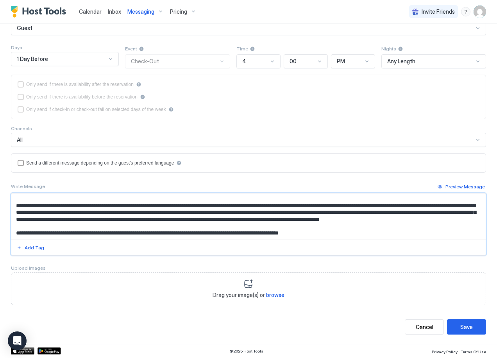
drag, startPoint x: 180, startPoint y: 237, endPoint x: 185, endPoint y: 202, distance: 34.8
click at [185, 202] on textarea "Input Field" at bounding box center [245, 217] width 469 height 46
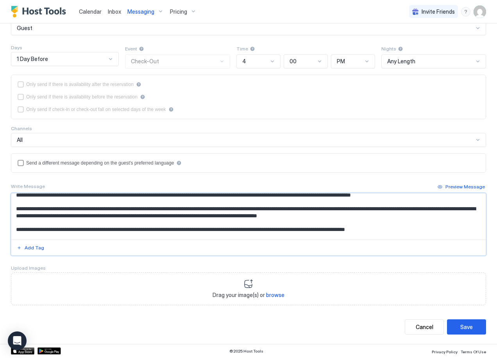
scroll to position [45, 0]
click at [186, 236] on textarea "Input Field" at bounding box center [245, 217] width 469 height 46
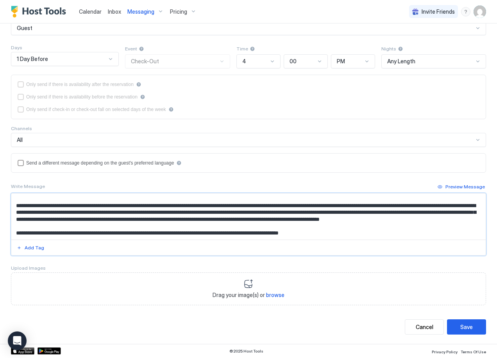
scroll to position [97, 0]
drag, startPoint x: 159, startPoint y: 237, endPoint x: 163, endPoint y: 212, distance: 24.9
click at [163, 212] on textarea "Input Field" at bounding box center [245, 217] width 469 height 46
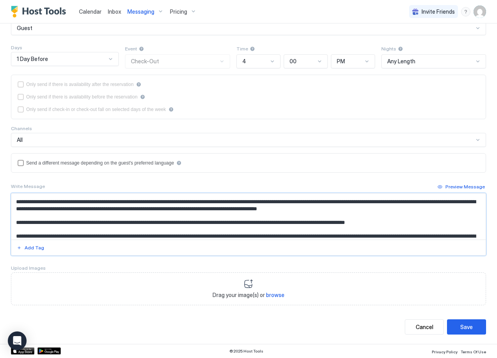
click at [183, 223] on textarea "Input Field" at bounding box center [245, 217] width 469 height 46
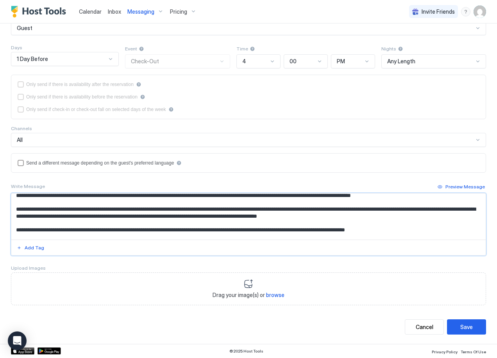
click at [181, 236] on textarea "Input Field" at bounding box center [245, 217] width 469 height 46
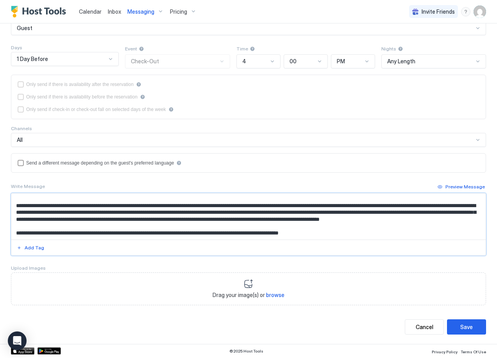
drag, startPoint x: 180, startPoint y: 237, endPoint x: 165, endPoint y: 237, distance: 14.5
click at [165, 237] on textarea "Input Field" at bounding box center [245, 217] width 469 height 46
click at [194, 207] on textarea "Input Field" at bounding box center [245, 217] width 469 height 46
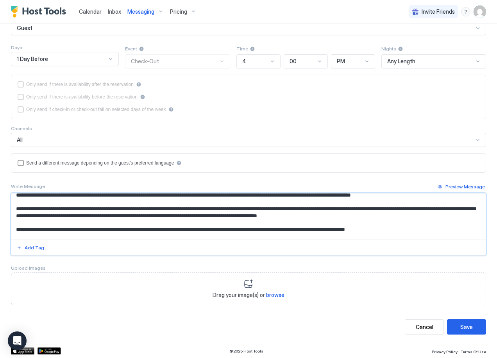
scroll to position [45, 0]
click at [180, 239] on textarea "Input Field" at bounding box center [245, 217] width 469 height 46
click at [302, 228] on textarea "Input Field" at bounding box center [245, 217] width 469 height 46
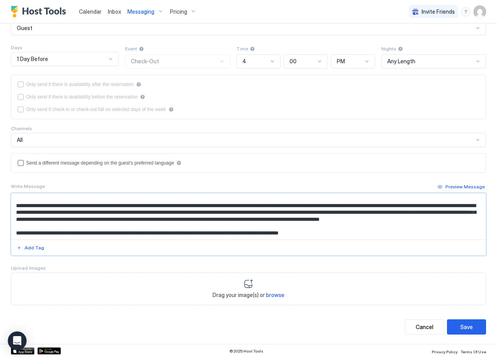
scroll to position [97, 0]
type textarea "**********"
click at [454, 325] on button "Save" at bounding box center [466, 327] width 39 height 15
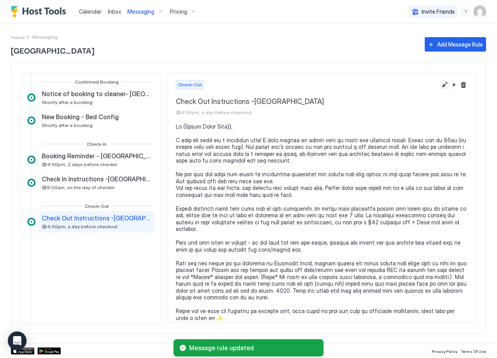
click at [447, 85] on button "Edit message rule" at bounding box center [444, 84] width 9 height 9
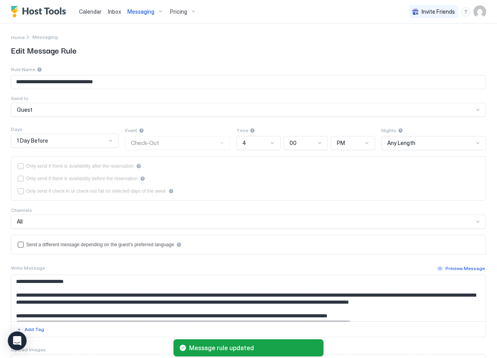
click at [449, 262] on div "**********" at bounding box center [249, 226] width 476 height 322
click at [449, 267] on div "Preview Message" at bounding box center [465, 268] width 39 height 7
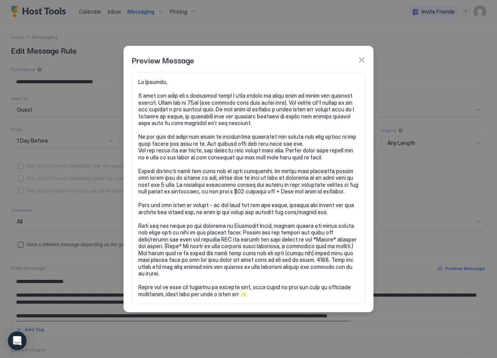
click at [362, 63] on button "button" at bounding box center [362, 60] width 8 height 8
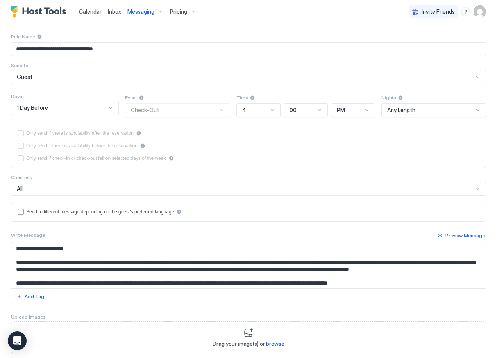
scroll to position [82, 0]
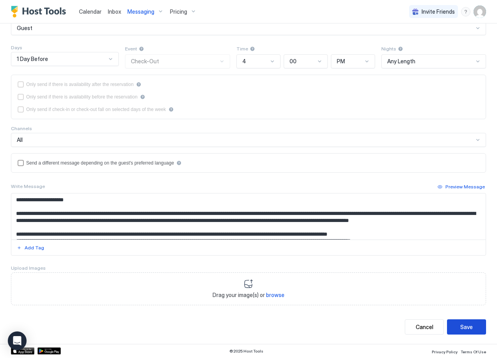
click at [463, 324] on div "Save" at bounding box center [467, 327] width 13 height 8
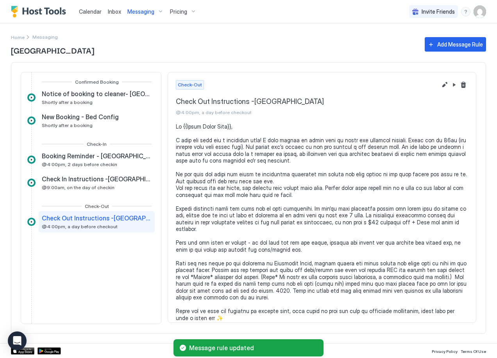
click at [157, 11] on div "Messaging" at bounding box center [145, 11] width 43 height 13
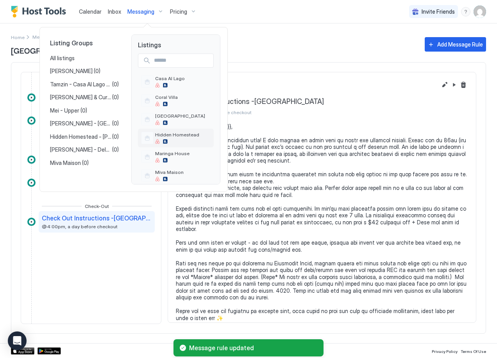
click at [179, 142] on div at bounding box center [177, 141] width 44 height 5
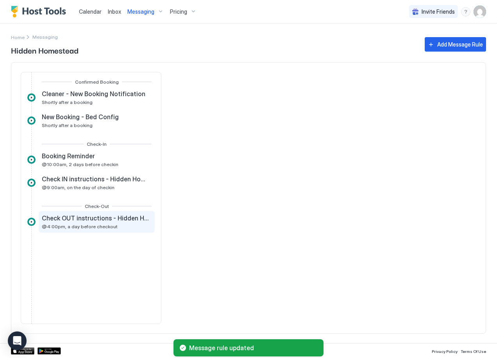
click at [119, 218] on span "Check OUT instructions - Hidden Homestead" at bounding box center [96, 218] width 108 height 8
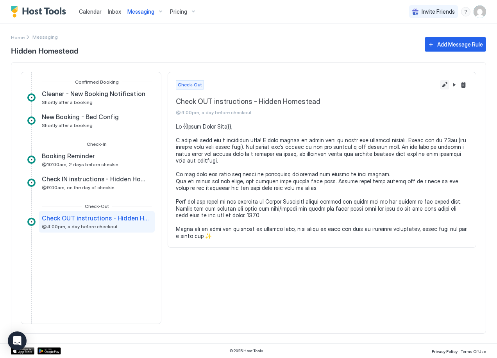
click at [445, 82] on button "Edit message rule" at bounding box center [444, 84] width 9 height 9
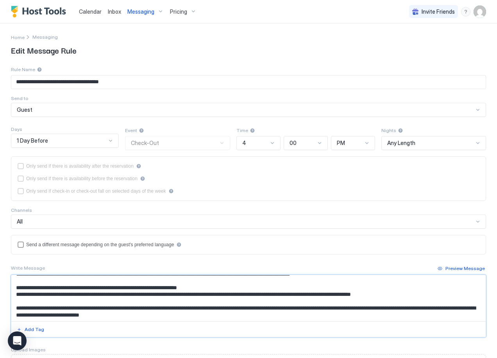
scroll to position [29, 0]
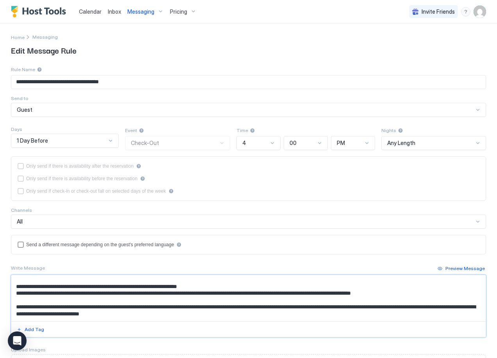
click at [415, 293] on textarea "Input Field" at bounding box center [245, 298] width 469 height 46
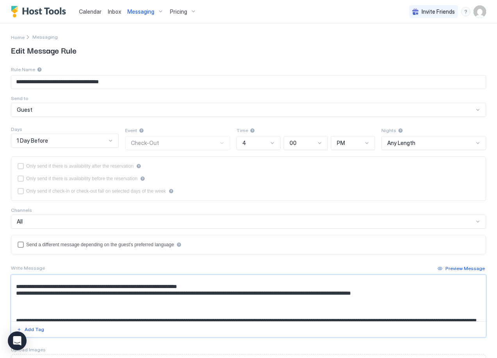
paste textarea "**********"
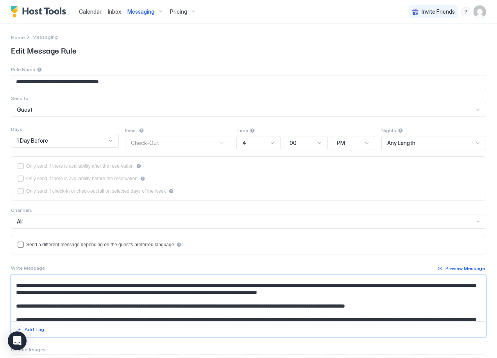
scroll to position [53, 0]
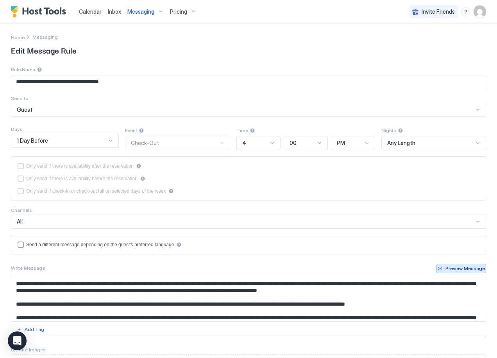
click at [455, 269] on div "Preview Message" at bounding box center [465, 268] width 39 height 7
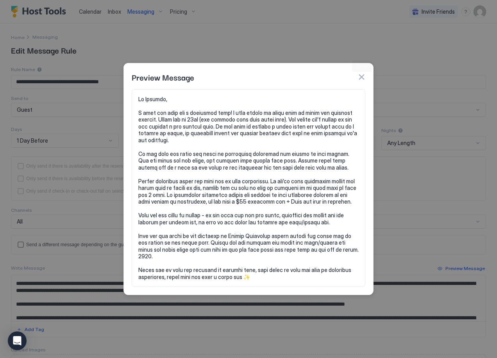
click at [363, 78] on button "button" at bounding box center [362, 77] width 8 height 8
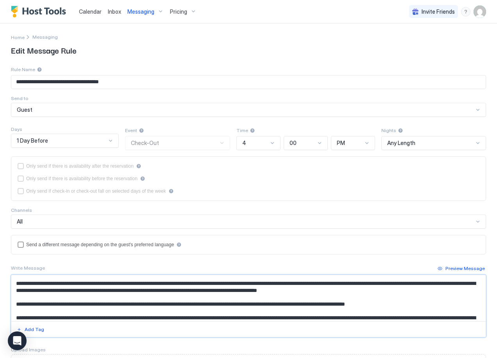
drag, startPoint x: 16, startPoint y: 305, endPoint x: 90, endPoint y: 305, distance: 74.7
click at [90, 305] on textarea "Input Field" at bounding box center [245, 298] width 469 height 46
drag, startPoint x: 130, startPoint y: 305, endPoint x: 13, endPoint y: 306, distance: 117.7
click at [13, 306] on textarea "Input Field" at bounding box center [245, 298] width 469 height 46
drag, startPoint x: 76, startPoint y: 304, endPoint x: 50, endPoint y: 306, distance: 25.5
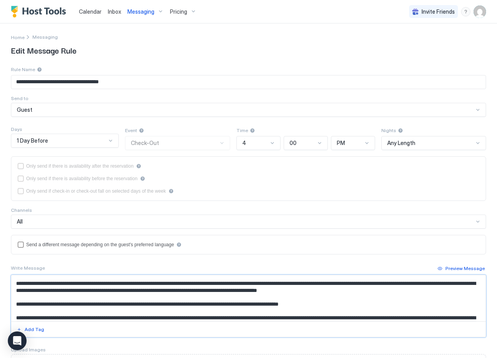
click at [50, 306] on textarea "Input Field" at bounding box center [245, 298] width 469 height 46
click at [50, 305] on textarea "Input Field" at bounding box center [245, 298] width 469 height 46
drag, startPoint x: 213, startPoint y: 305, endPoint x: 189, endPoint y: 305, distance: 24.2
click at [189, 305] on textarea "Input Field" at bounding box center [245, 298] width 469 height 46
click at [426, 303] on textarea "Input Field" at bounding box center [245, 298] width 469 height 46
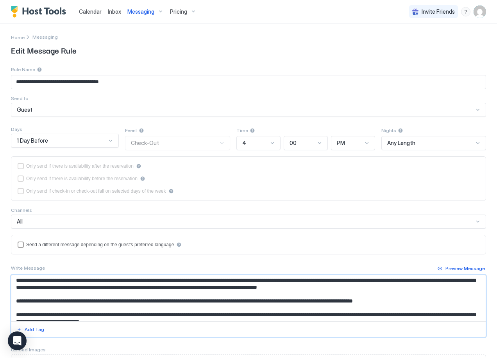
scroll to position [58, 0]
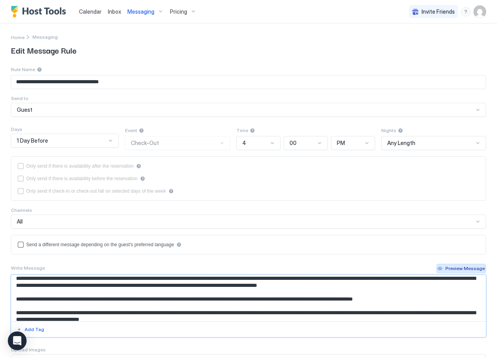
type textarea "**********"
click at [446, 269] on div "Preview Message" at bounding box center [465, 268] width 39 height 7
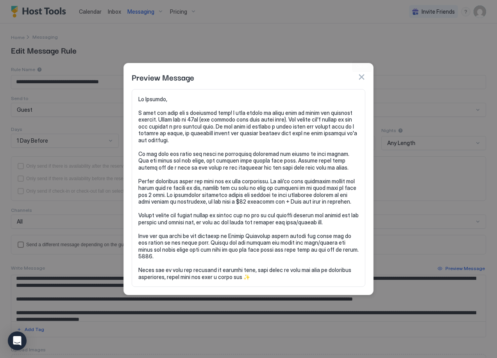
click at [361, 80] on button "button" at bounding box center [362, 77] width 8 height 8
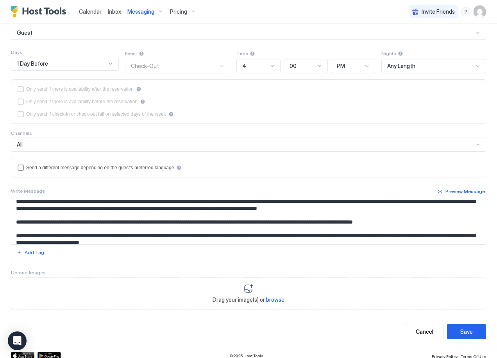
scroll to position [82, 0]
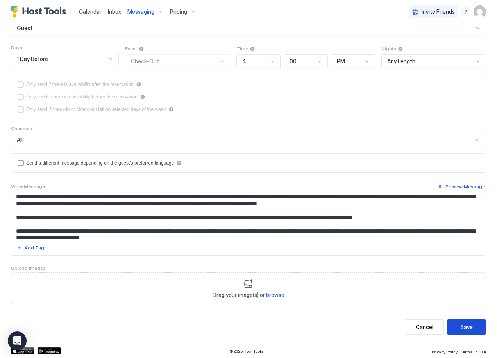
click at [461, 324] on div "Save" at bounding box center [467, 327] width 13 height 8
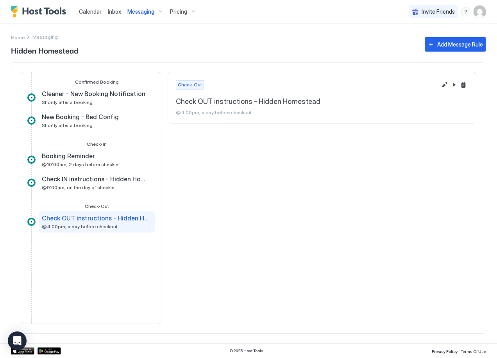
scroll to position [0, 0]
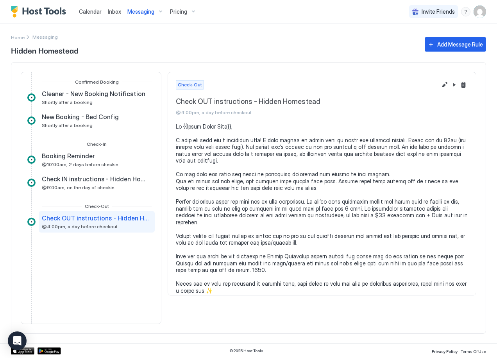
click at [159, 8] on div "Messaging" at bounding box center [145, 11] width 43 height 13
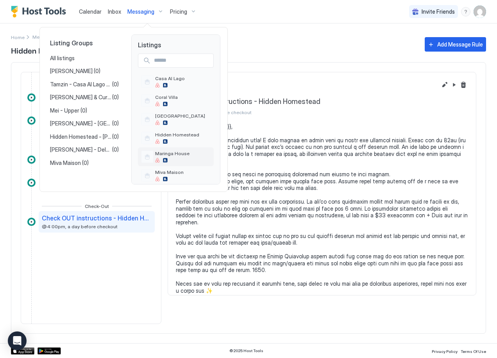
click at [183, 156] on span "Maringa House" at bounding box center [172, 154] width 34 height 6
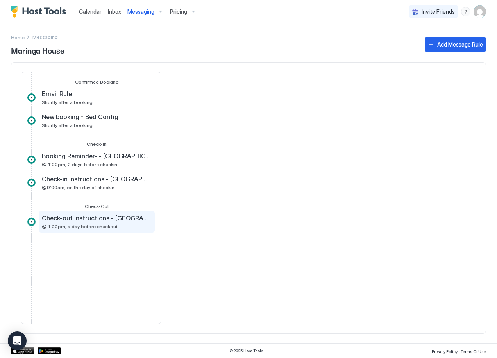
click at [122, 225] on div "Check-out Instructions - Maringa House @4:00pm, a day before checkout" at bounding box center [97, 221] width 110 height 15
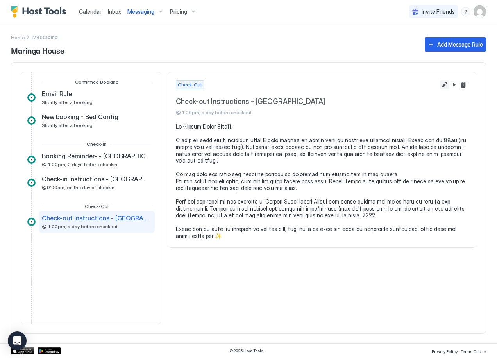
click at [445, 86] on button "Edit message rule" at bounding box center [444, 84] width 9 height 9
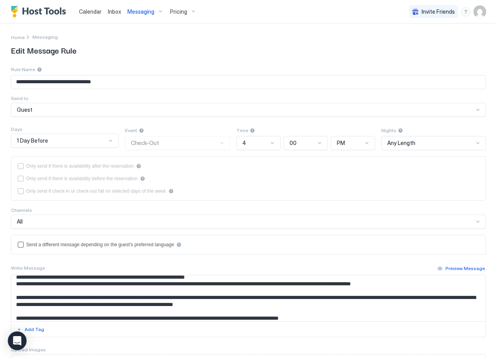
scroll to position [37, 0]
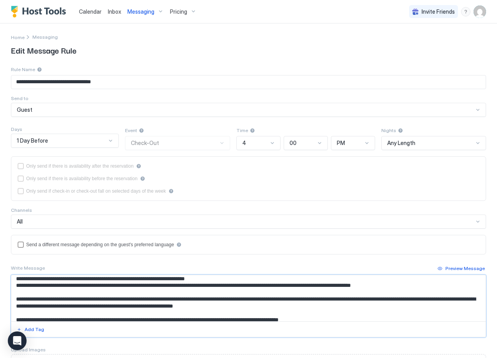
click at [18, 292] on textarea "Input Field" at bounding box center [245, 298] width 469 height 46
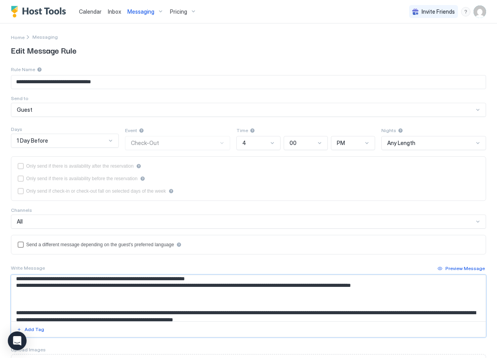
click at [19, 296] on textarea "Input Field" at bounding box center [245, 298] width 469 height 46
paste textarea "**********"
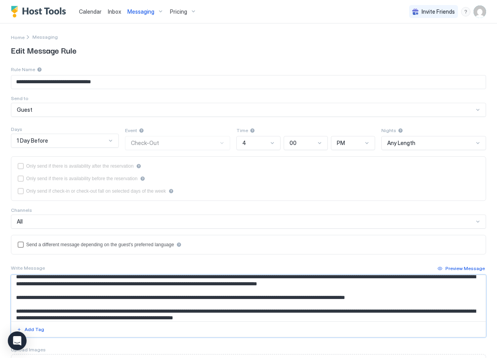
scroll to position [65, 0]
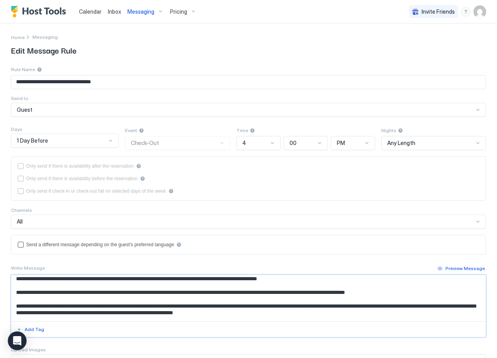
drag, startPoint x: 94, startPoint y: 293, endPoint x: 16, endPoint y: 293, distance: 77.8
click at [16, 293] on textarea "Input Field" at bounding box center [245, 298] width 469 height 46
drag, startPoint x: 107, startPoint y: 293, endPoint x: 18, endPoint y: 295, distance: 89.6
click at [18, 295] on textarea "Input Field" at bounding box center [245, 298] width 469 height 46
click at [340, 292] on textarea "Input Field" at bounding box center [245, 298] width 469 height 46
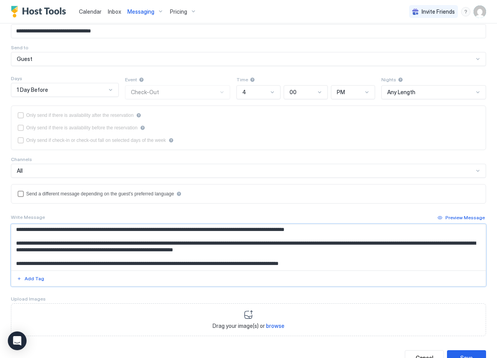
scroll to position [51, 0]
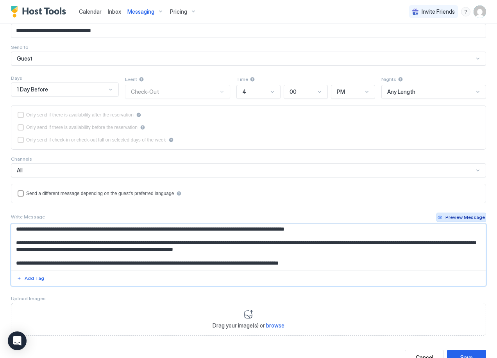
type textarea "**********"
click at [460, 217] on div "Preview Message" at bounding box center [465, 217] width 39 height 7
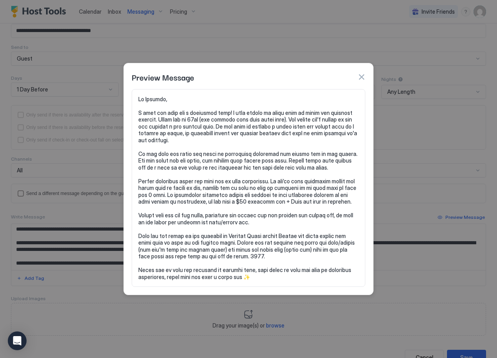
click at [362, 77] on button "button" at bounding box center [362, 77] width 8 height 8
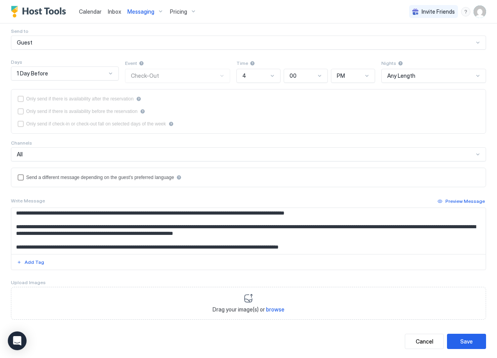
scroll to position [82, 0]
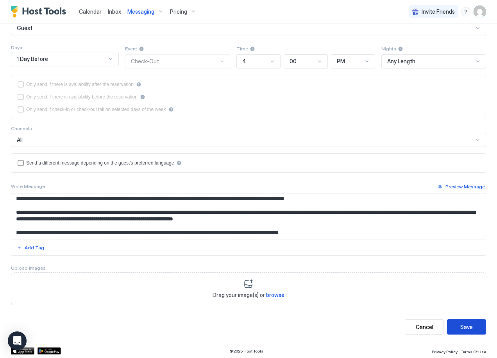
click at [453, 328] on button "Save" at bounding box center [466, 327] width 39 height 15
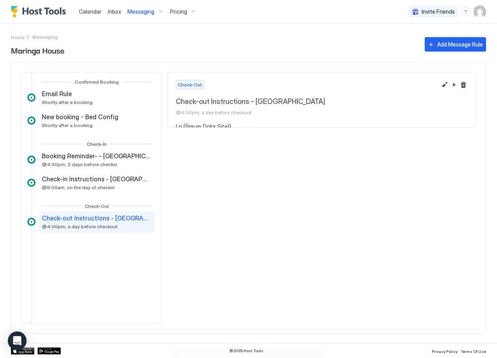
scroll to position [0, 0]
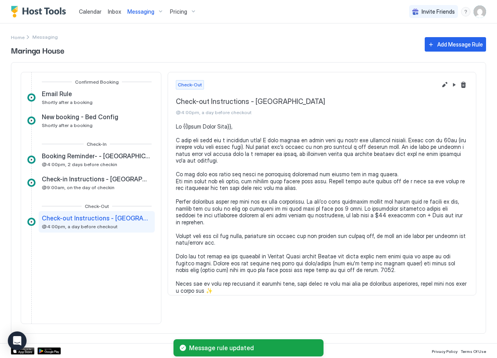
click at [158, 11] on div "Messaging" at bounding box center [145, 11] width 43 height 13
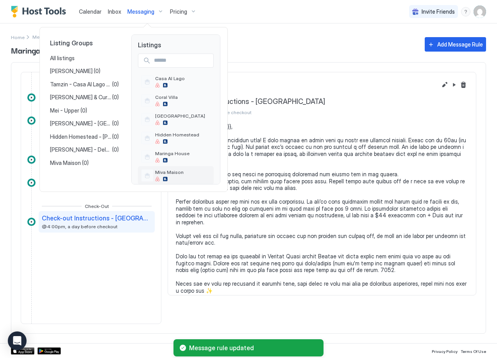
click at [182, 176] on div "Miva Maison" at bounding box center [176, 175] width 76 height 19
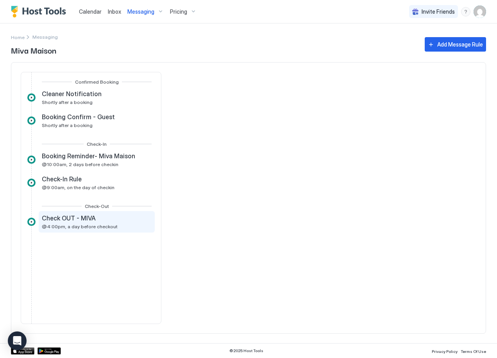
click at [57, 227] on span "@4:00pm, a day before checkout" at bounding box center [80, 227] width 76 height 6
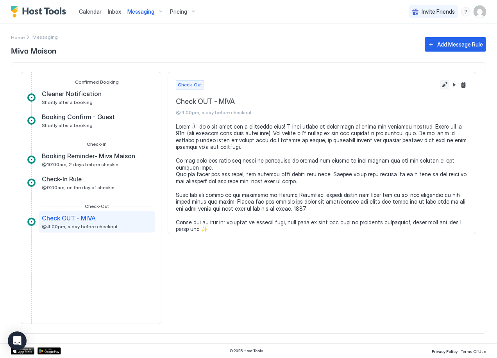
click at [444, 83] on button "Edit message rule" at bounding box center [444, 84] width 9 height 9
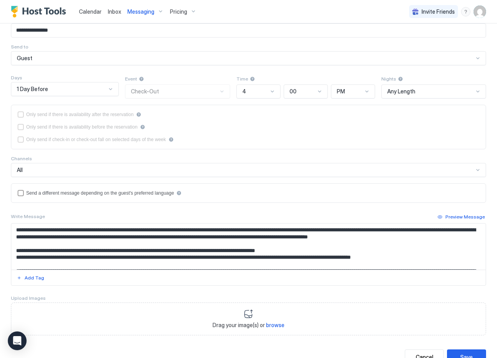
scroll to position [52, 0]
click at [19, 242] on textarea "Input Field" at bounding box center [245, 246] width 469 height 46
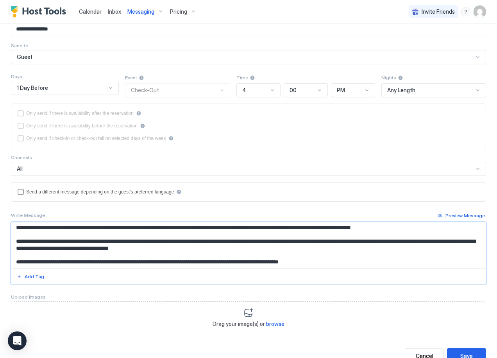
scroll to position [54, 0]
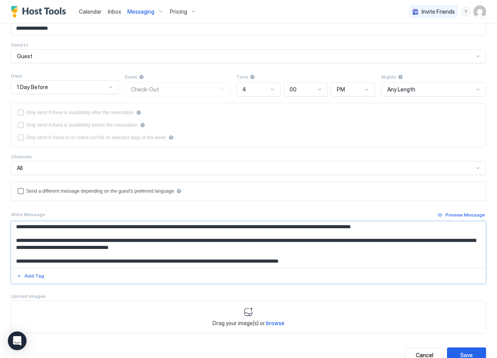
click at [27, 236] on textarea "Input Field" at bounding box center [245, 245] width 469 height 46
paste textarea "**********"
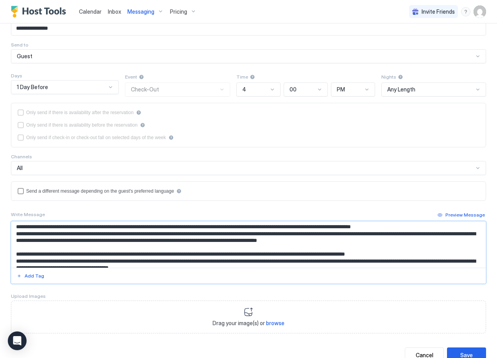
click at [15, 235] on textarea "Input Field" at bounding box center [245, 245] width 469 height 46
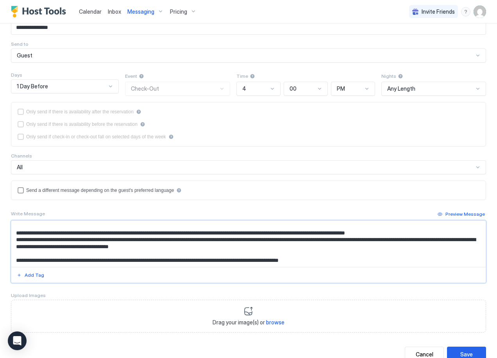
scroll to position [56, 0]
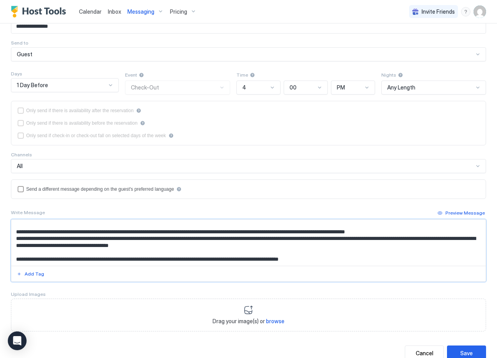
drag, startPoint x: 105, startPoint y: 239, endPoint x: 151, endPoint y: 239, distance: 45.4
click at [151, 239] on textarea "Input Field" at bounding box center [245, 243] width 469 height 46
drag, startPoint x: 107, startPoint y: 233, endPoint x: 17, endPoint y: 233, distance: 89.6
click at [17, 233] on textarea "Input Field" at bounding box center [245, 243] width 469 height 46
click at [331, 231] on textarea "Input Field" at bounding box center [245, 243] width 469 height 46
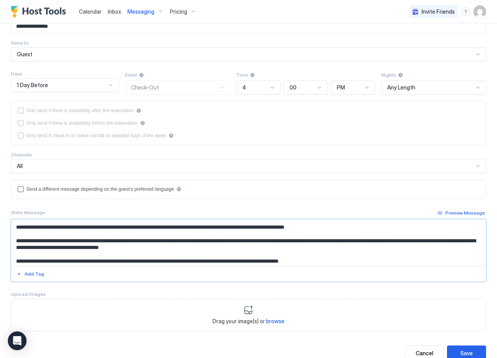
scroll to position [63, 0]
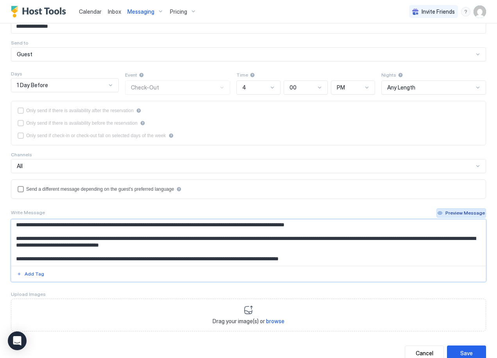
type textarea "**********"
click at [458, 210] on div "Preview Message" at bounding box center [465, 213] width 39 height 7
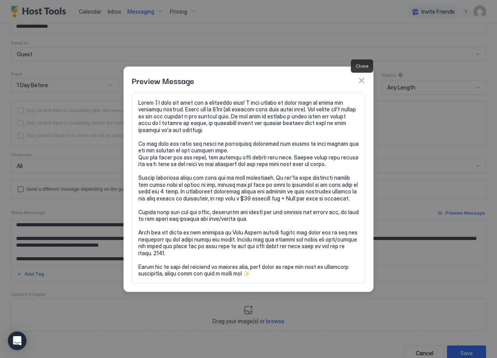
click at [362, 80] on button "button" at bounding box center [362, 81] width 8 height 8
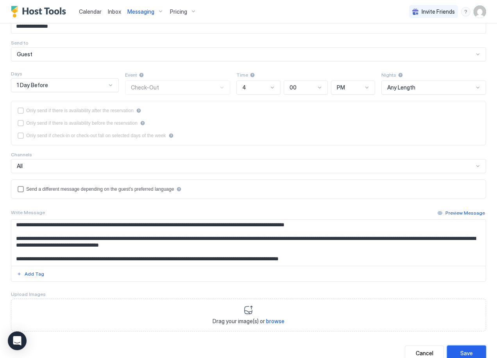
click at [461, 352] on div "Save" at bounding box center [467, 353] width 13 height 8
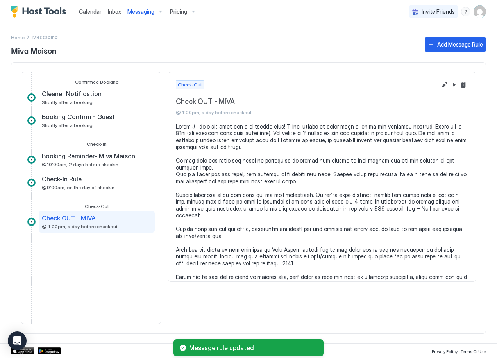
click at [157, 11] on div "Messaging" at bounding box center [145, 11] width 43 height 13
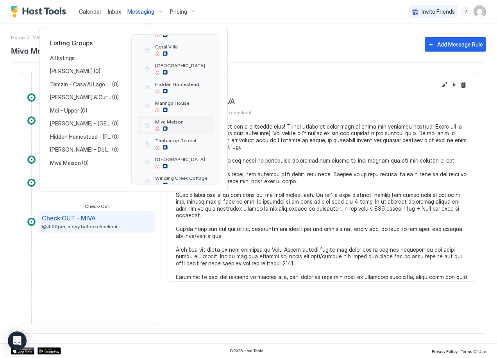
scroll to position [57, 0]
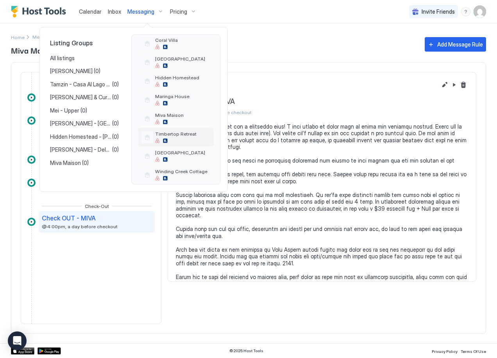
click at [195, 136] on div "Timbertop Retreat" at bounding box center [176, 137] width 76 height 19
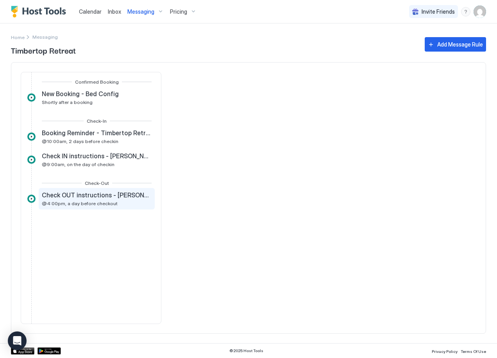
click at [107, 200] on div "Check OUT instructions - [PERSON_NAME] Retreat @4:00pm, a day before checkout" at bounding box center [97, 198] width 110 height 15
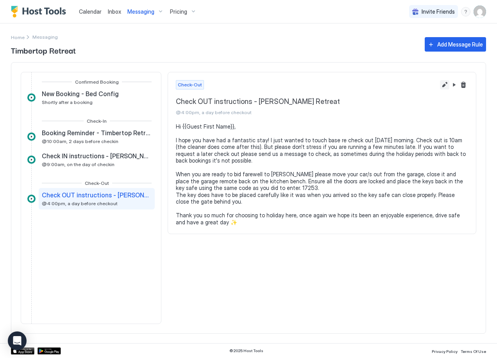
click at [443, 84] on button "Edit message rule" at bounding box center [444, 84] width 9 height 9
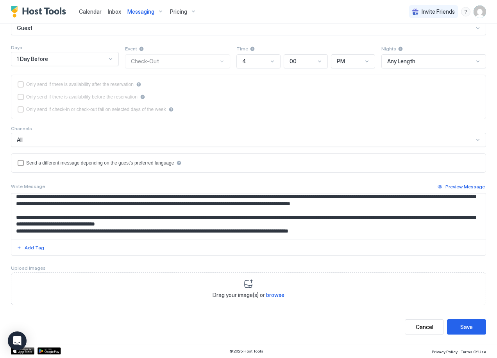
scroll to position [17, 0]
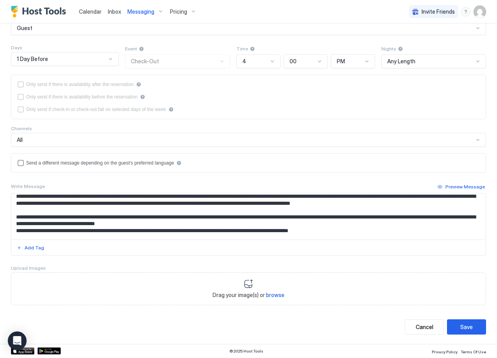
click at [18, 210] on textarea "**********" at bounding box center [245, 217] width 469 height 46
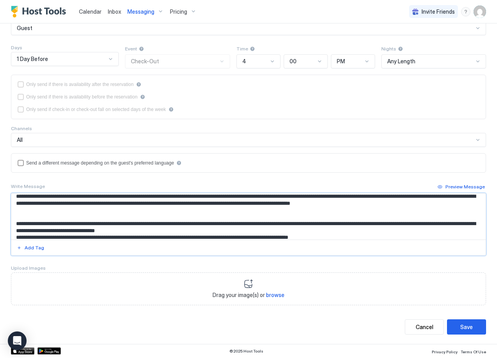
paste textarea "**********"
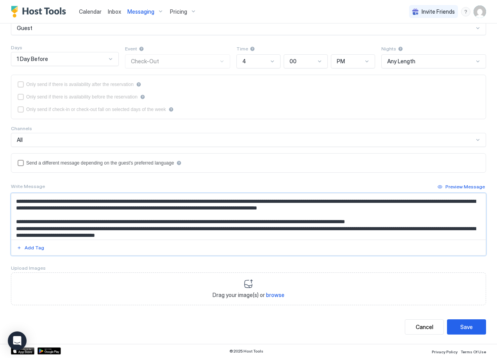
scroll to position [32, 0]
drag, startPoint x: 108, startPoint y: 199, endPoint x: 18, endPoint y: 223, distance: 93.3
click at [18, 223] on textarea "Input Field" at bounding box center [245, 217] width 469 height 46
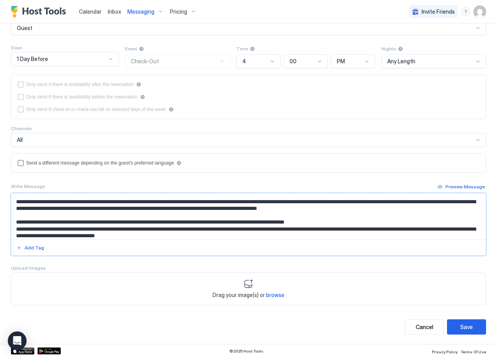
click at [330, 222] on textarea "Input Field" at bounding box center [245, 217] width 469 height 46
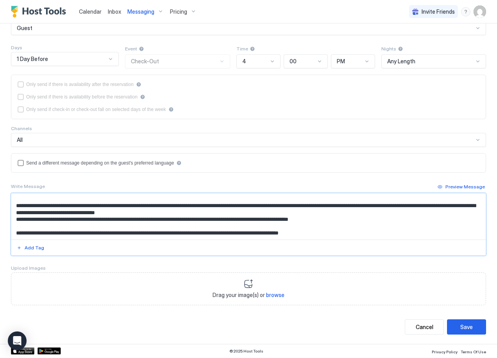
scroll to position [63, 0]
type textarea "**********"
click at [458, 188] on div "Preview Message" at bounding box center [465, 186] width 39 height 7
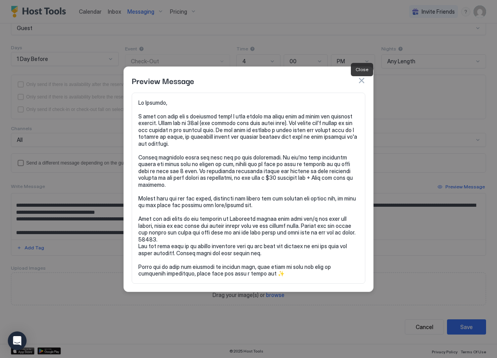
click at [361, 83] on button "button" at bounding box center [362, 81] width 8 height 8
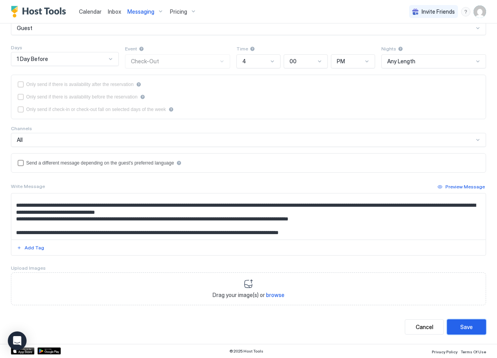
click at [461, 326] on div "Save" at bounding box center [467, 327] width 13 height 8
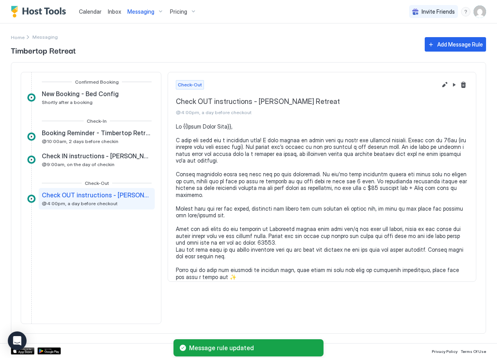
click at [160, 12] on div "Messaging" at bounding box center [145, 11] width 43 height 13
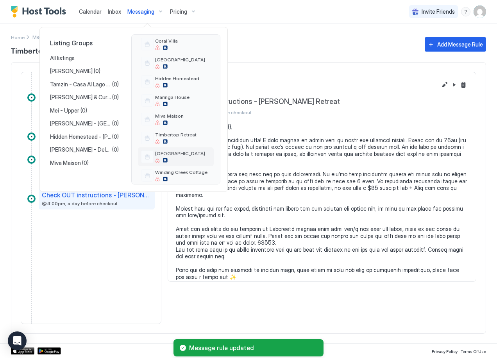
scroll to position [57, 0]
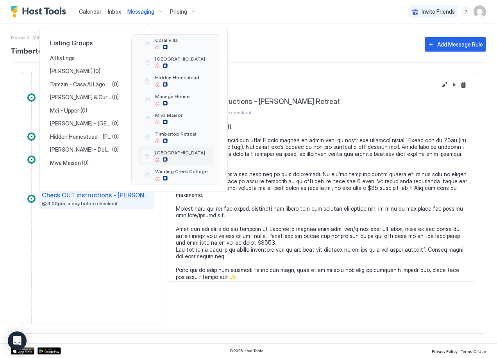
click at [189, 155] on div "[GEOGRAPHIC_DATA]" at bounding box center [176, 156] width 76 height 19
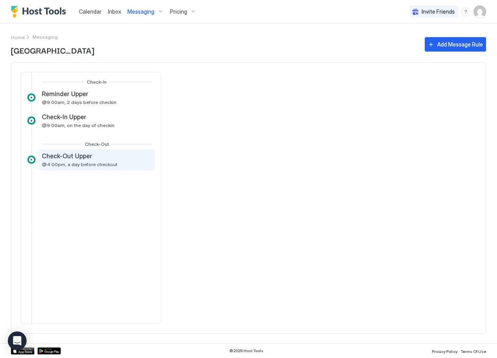
click at [84, 159] on span "Check-Out Upper" at bounding box center [67, 156] width 50 height 8
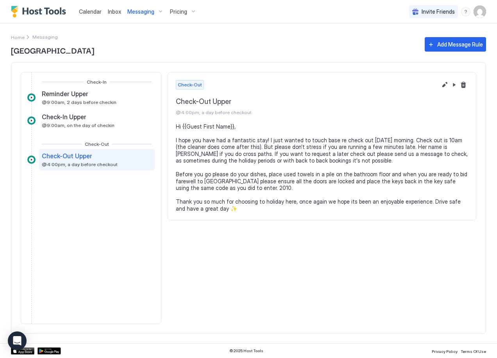
click at [73, 160] on div "Check-Out Upper @4:00pm, a day before checkout" at bounding box center [80, 159] width 76 height 15
click at [159, 12] on div "Messaging" at bounding box center [145, 11] width 43 height 13
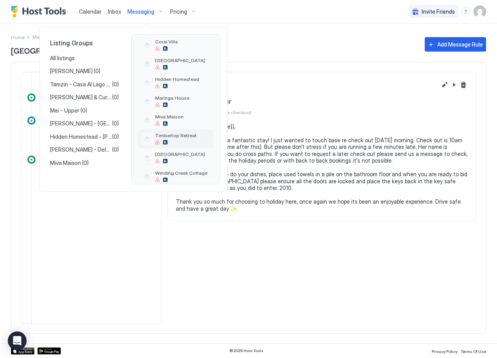
scroll to position [57, 0]
click at [179, 156] on div "[GEOGRAPHIC_DATA]" at bounding box center [180, 156] width 50 height 12
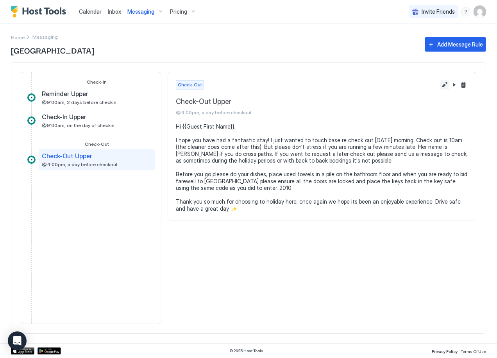
click at [443, 84] on button "Edit message rule" at bounding box center [444, 84] width 9 height 9
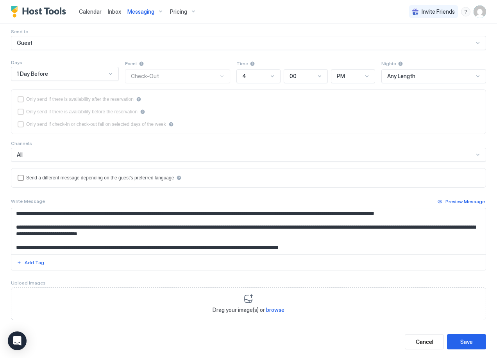
scroll to position [82, 0]
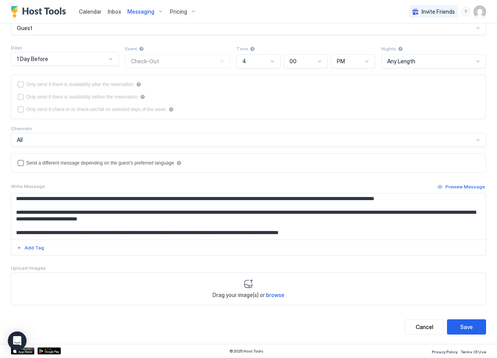
click at [23, 206] on textarea "**********" at bounding box center [245, 217] width 469 height 46
click at [81, 206] on textarea "**********" at bounding box center [245, 217] width 469 height 46
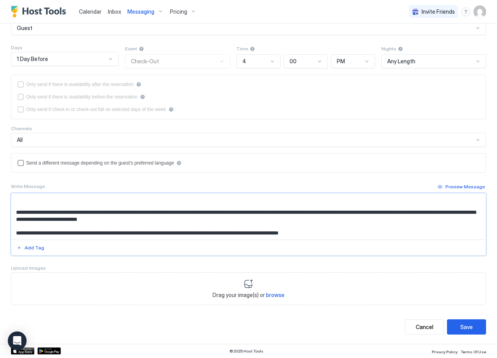
paste textarea "**********"
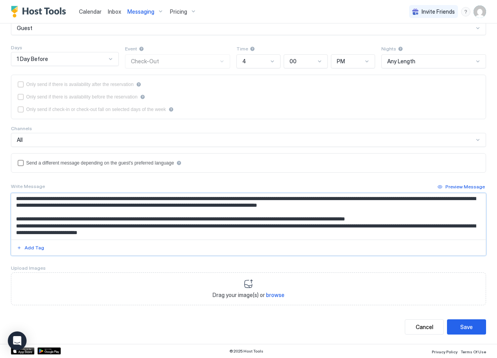
scroll to position [43, 0]
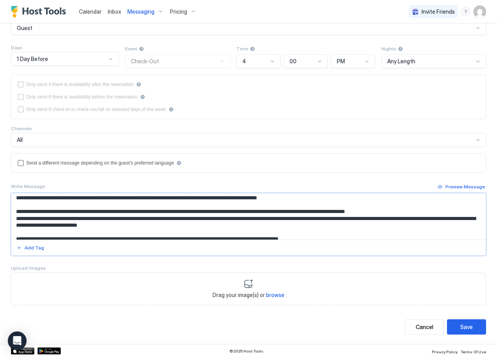
drag, startPoint x: 108, startPoint y: 218, endPoint x: 16, endPoint y: 221, distance: 92.7
click at [16, 221] on textarea "Input Field" at bounding box center [245, 217] width 469 height 46
click at [448, 188] on div "Preview Message" at bounding box center [465, 186] width 39 height 7
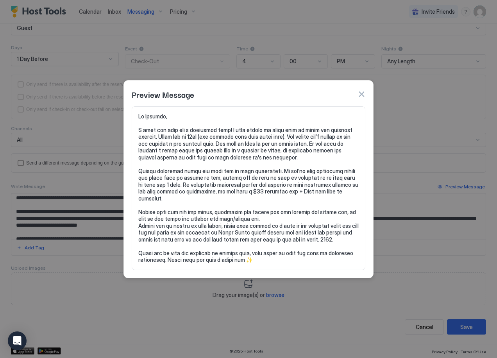
click at [363, 96] on button "button" at bounding box center [362, 94] width 8 height 8
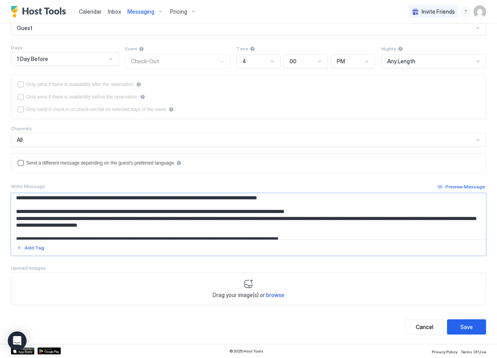
click at [15, 226] on textarea "Input Field" at bounding box center [245, 217] width 469 height 46
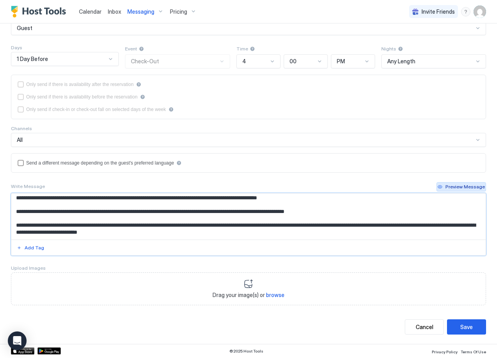
type textarea "**********"
click at [452, 185] on div "Preview Message" at bounding box center [465, 186] width 39 height 7
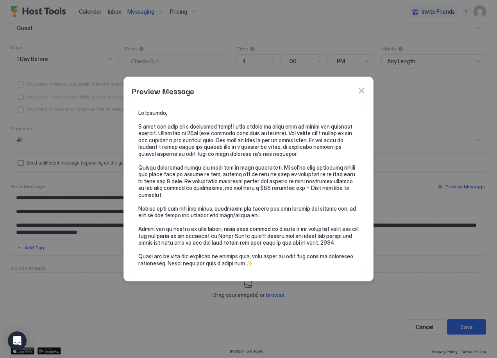
click at [361, 95] on button "button" at bounding box center [362, 91] width 8 height 8
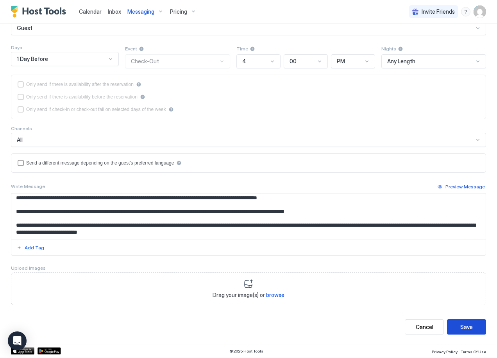
click at [460, 331] on button "Save" at bounding box center [466, 327] width 39 height 15
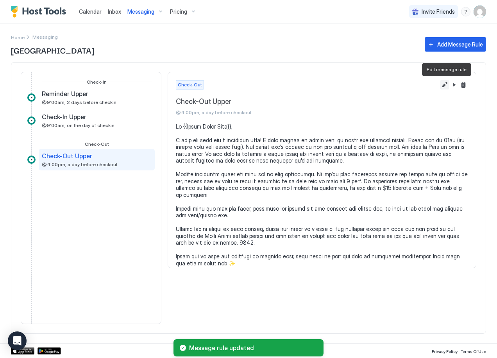
click at [444, 85] on button "Edit message rule" at bounding box center [444, 84] width 9 height 9
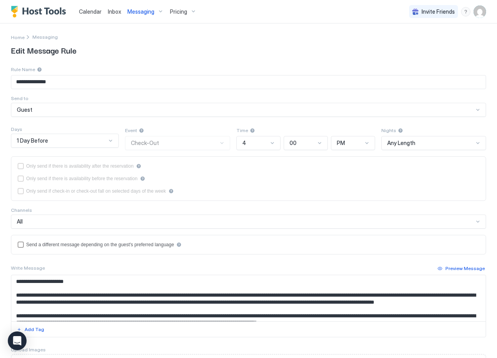
click at [454, 272] on div "Preview Message" at bounding box center [465, 268] width 39 height 7
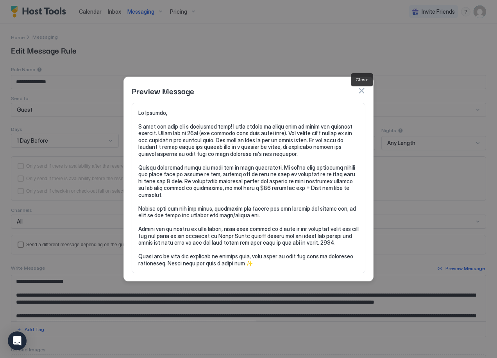
click at [362, 93] on button "button" at bounding box center [362, 91] width 8 height 8
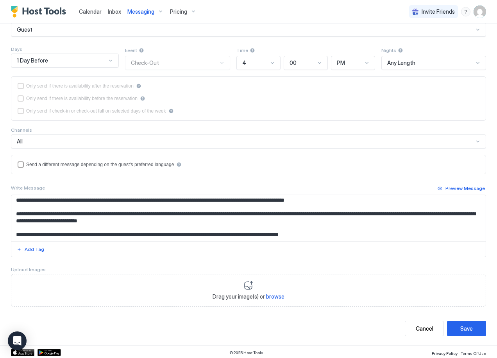
scroll to position [82, 0]
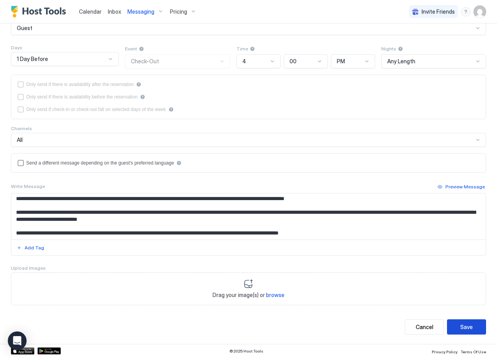
click at [452, 326] on button "Save" at bounding box center [466, 327] width 39 height 15
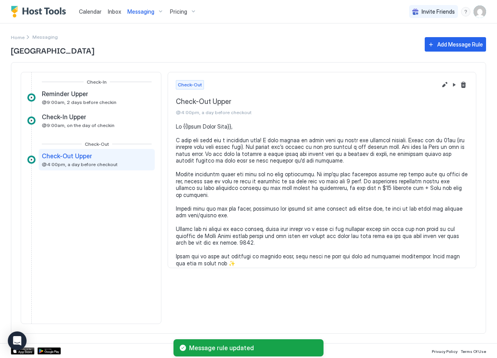
click at [158, 11] on div "Messaging" at bounding box center [145, 11] width 43 height 13
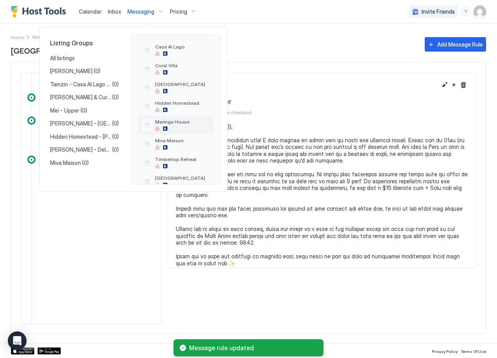
scroll to position [57, 0]
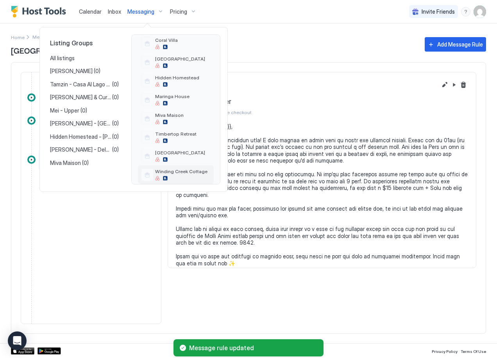
click at [179, 172] on span "Winding Creek Cottage" at bounding box center [181, 172] width 52 height 6
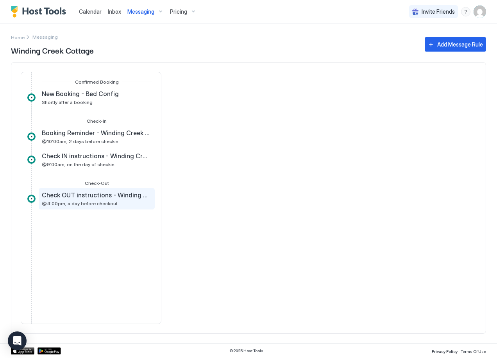
click at [101, 200] on div "Check OUT instructions - Winding Creek Cottage @4:00pm, a day before checkout" at bounding box center [97, 198] width 110 height 15
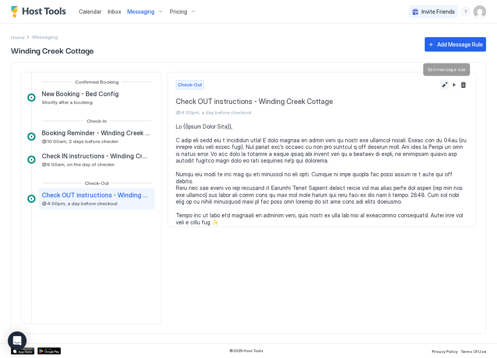
click at [442, 86] on button "Edit message rule" at bounding box center [444, 84] width 9 height 9
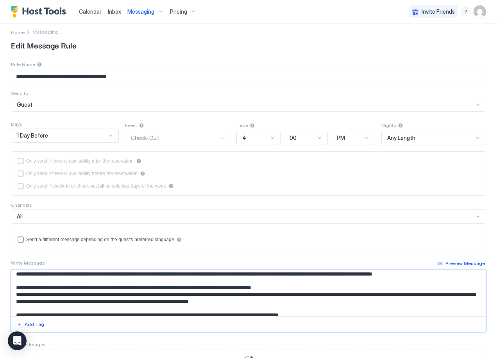
scroll to position [27, 0]
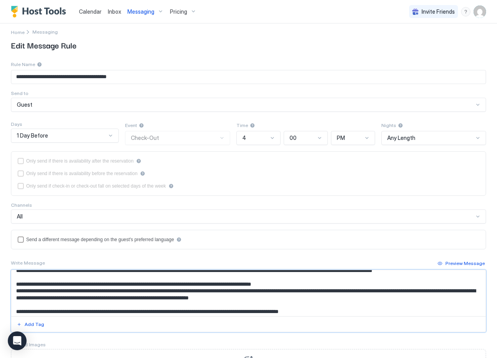
click at [36, 285] on textarea "Input Field" at bounding box center [245, 293] width 469 height 46
click at [293, 293] on textarea "Input Field" at bounding box center [245, 293] width 469 height 46
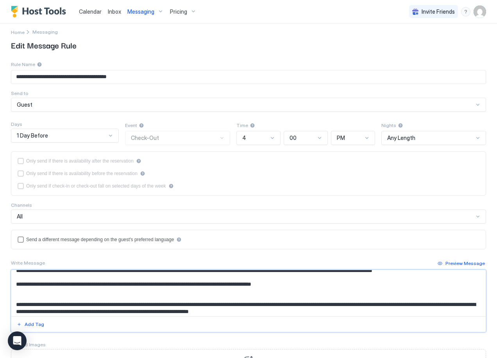
paste textarea "**********"
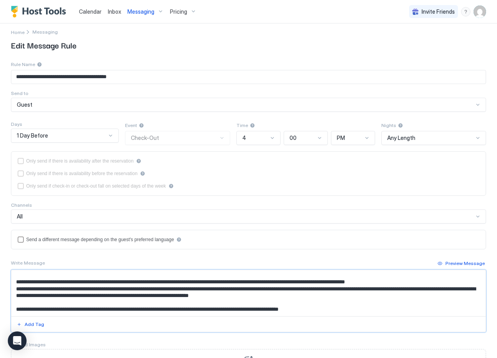
scroll to position [70, 0]
drag, startPoint x: 109, startPoint y: 283, endPoint x: 18, endPoint y: 285, distance: 91.5
click at [18, 285] on textarea "Input Field" at bounding box center [245, 293] width 469 height 46
drag, startPoint x: 105, startPoint y: 282, endPoint x: 84, endPoint y: 284, distance: 21.2
click at [84, 284] on textarea "Input Field" at bounding box center [245, 293] width 469 height 46
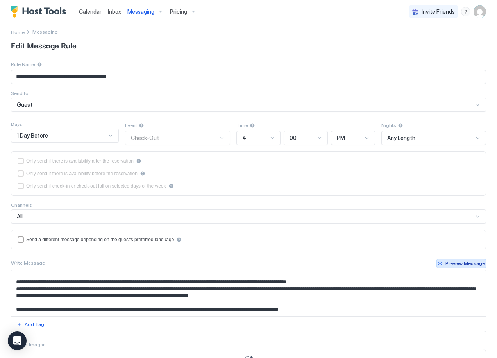
click at [454, 260] on div "Preview Message" at bounding box center [465, 263] width 39 height 7
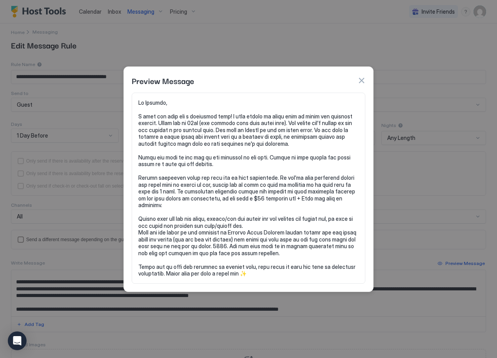
click at [364, 84] on button "button" at bounding box center [362, 81] width 8 height 8
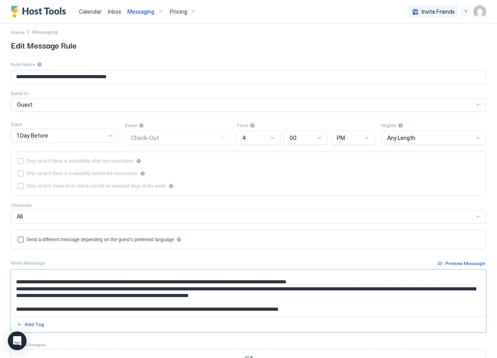
click at [16, 290] on textarea "Input Field" at bounding box center [245, 293] width 469 height 46
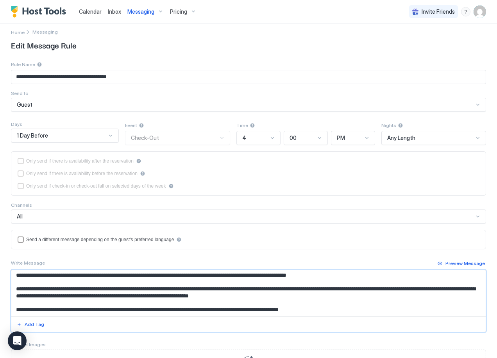
scroll to position [77, 0]
type textarea "**********"
click at [453, 264] on div "Preview Message" at bounding box center [465, 263] width 39 height 7
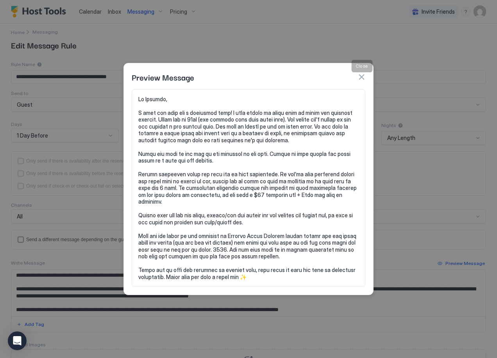
click at [362, 79] on button "button" at bounding box center [362, 77] width 8 height 8
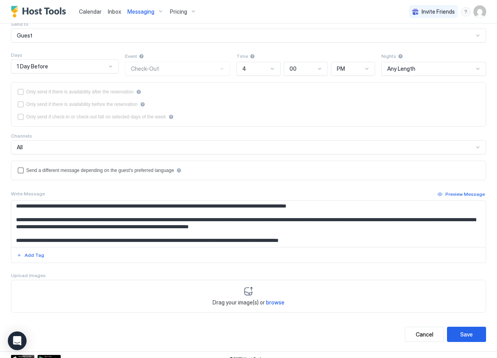
scroll to position [82, 0]
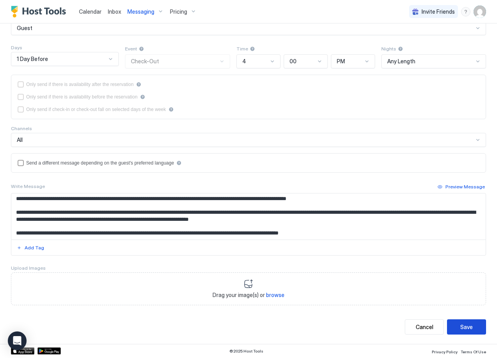
click at [461, 327] on div "Save" at bounding box center [467, 327] width 13 height 8
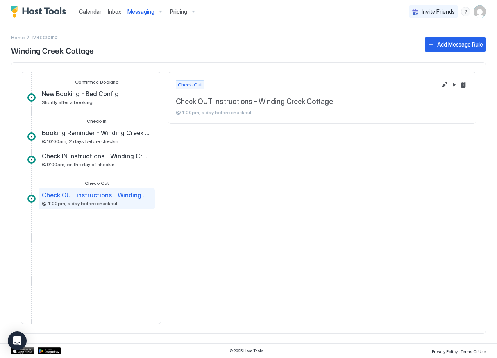
scroll to position [0, 0]
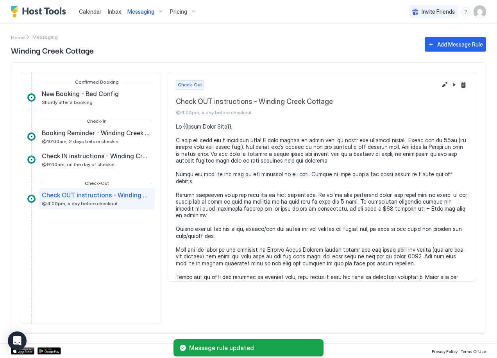
click at [158, 12] on div "Messaging" at bounding box center [145, 11] width 43 height 13
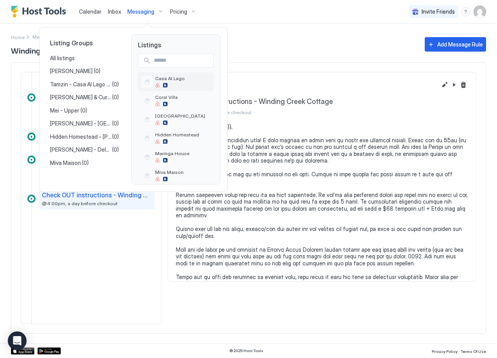
click at [185, 80] on div "Casa Al Lago" at bounding box center [176, 81] width 76 height 19
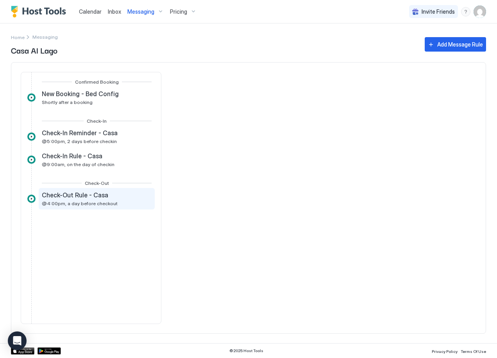
click at [71, 201] on span "@4:00pm, a day before checkout" at bounding box center [80, 204] width 76 height 6
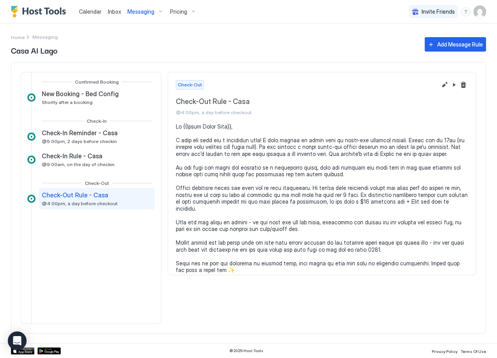
click at [45, 13] on img "Host Tools Logo" at bounding box center [40, 12] width 59 height 12
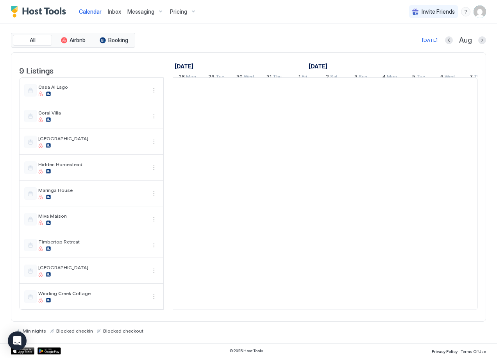
scroll to position [0, 434]
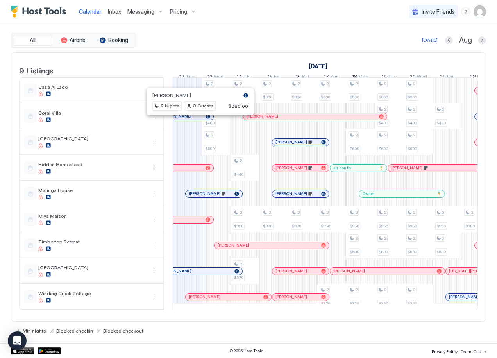
click at [197, 120] on div at bounding box center [197, 116] width 6 height 6
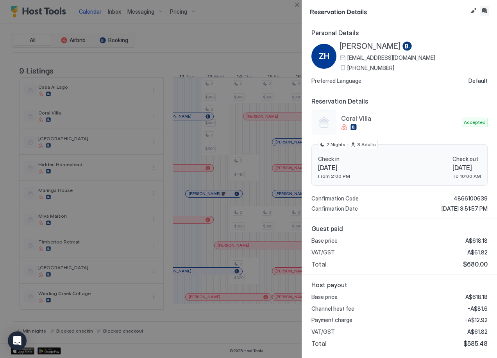
click at [485, 9] on button "Inbox" at bounding box center [484, 10] width 9 height 9
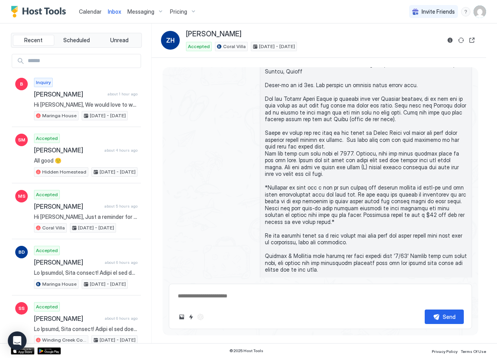
scroll to position [406, 0]
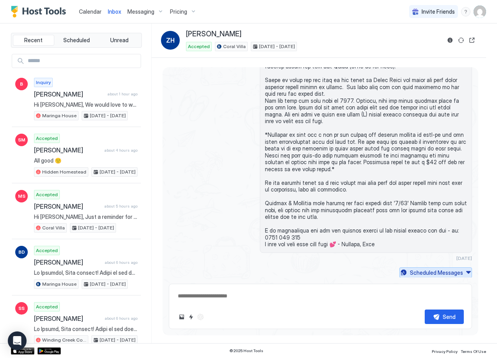
click at [461, 271] on button "Scheduled Messages" at bounding box center [436, 272] width 73 height 11
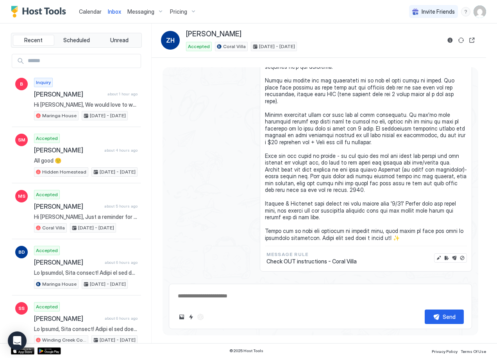
scroll to position [705, 0]
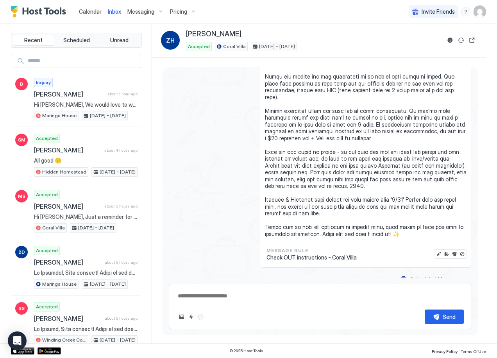
type textarea "*"
